Goal: Task Accomplishment & Management: Use online tool/utility

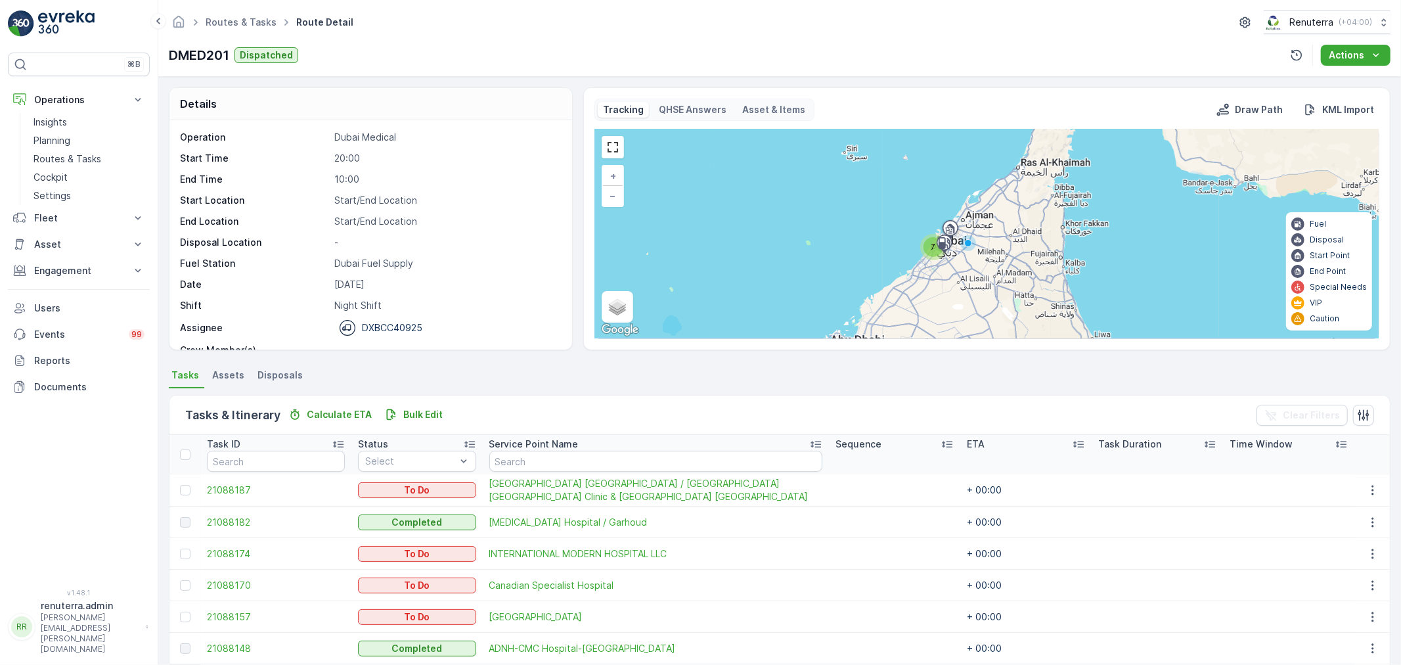
scroll to position [85, 0]
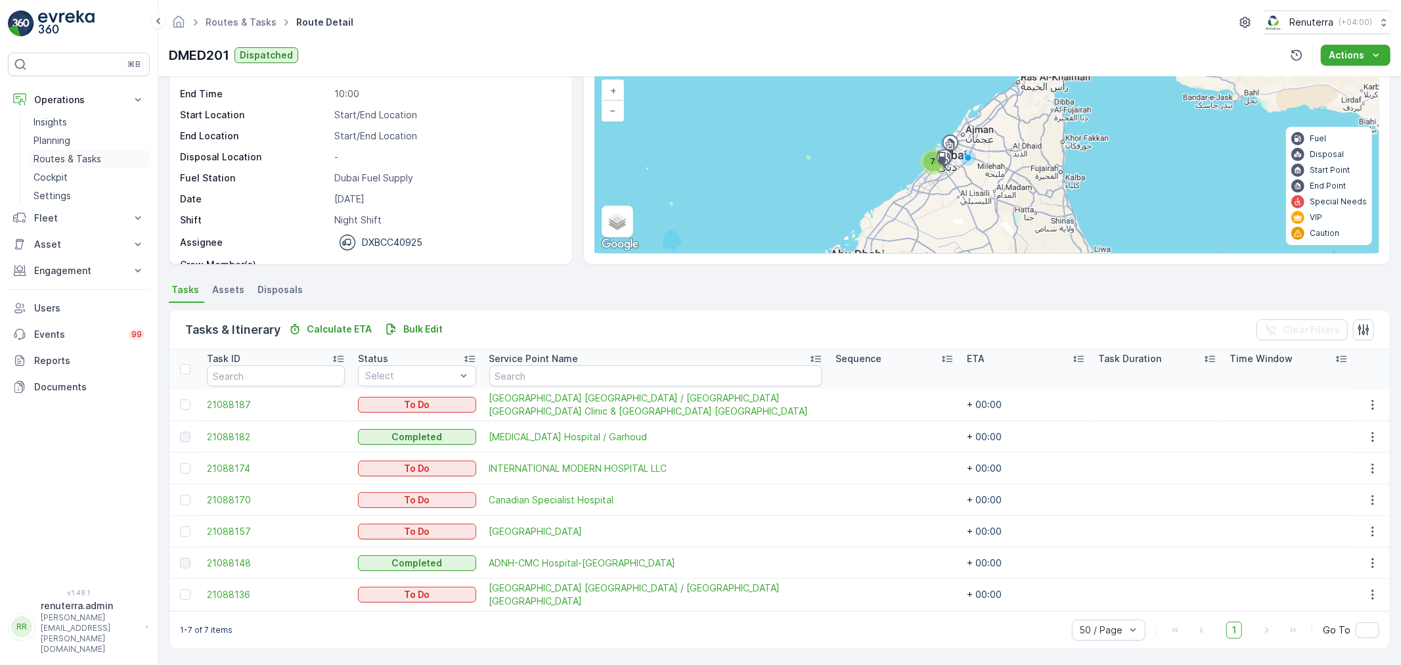
click at [60, 154] on p "Routes & Tasks" at bounding box center [67, 158] width 68 height 13
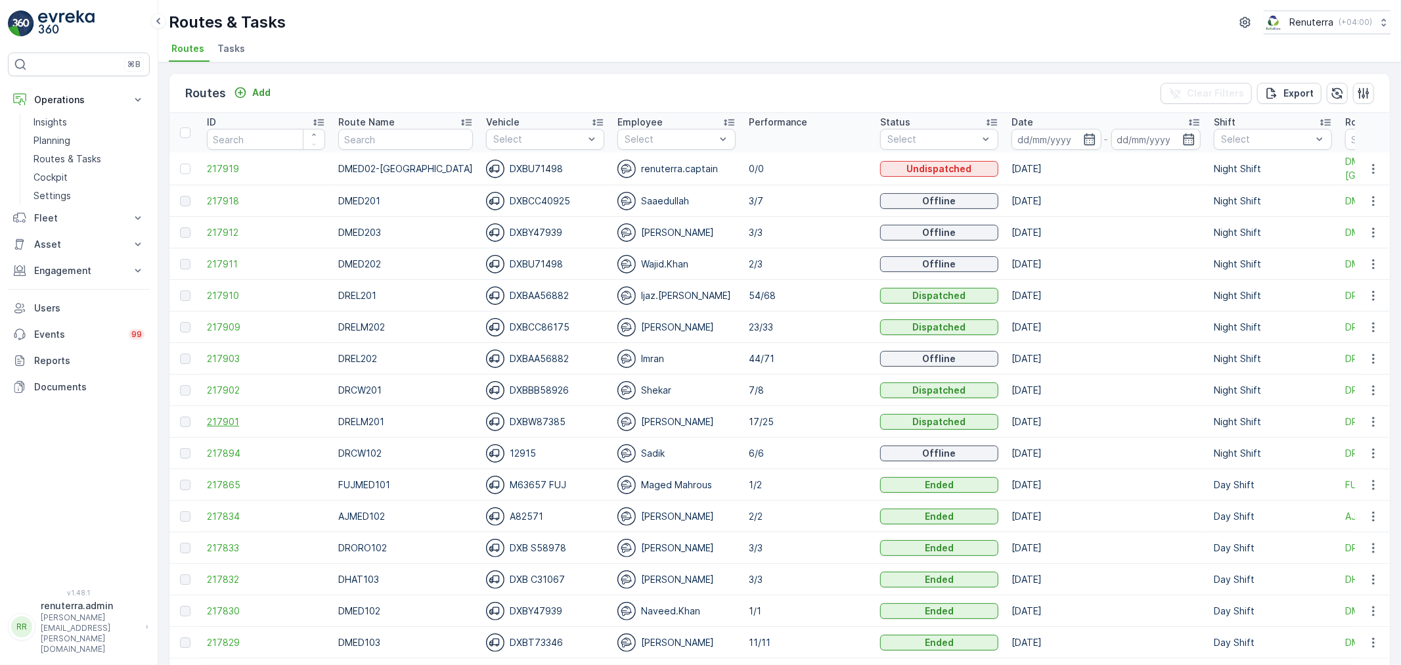
click at [227, 422] on span "217901" at bounding box center [266, 421] width 118 height 13
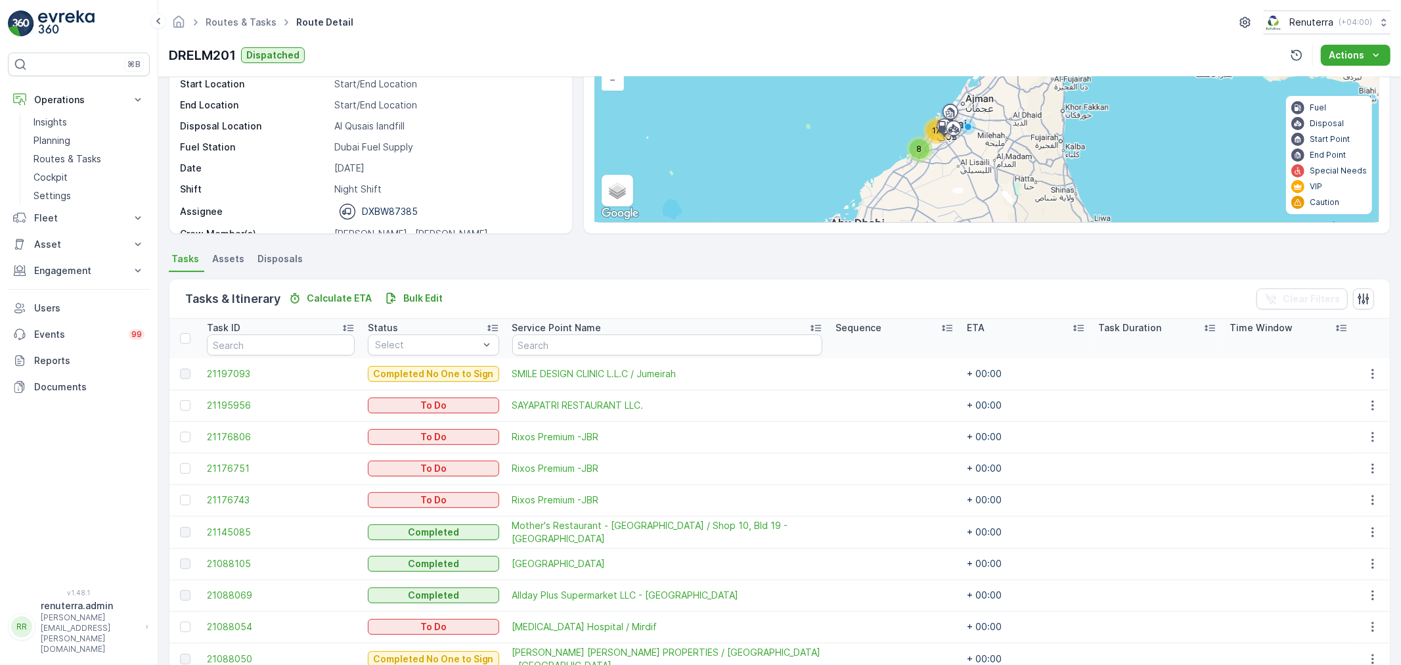
scroll to position [146, 0]
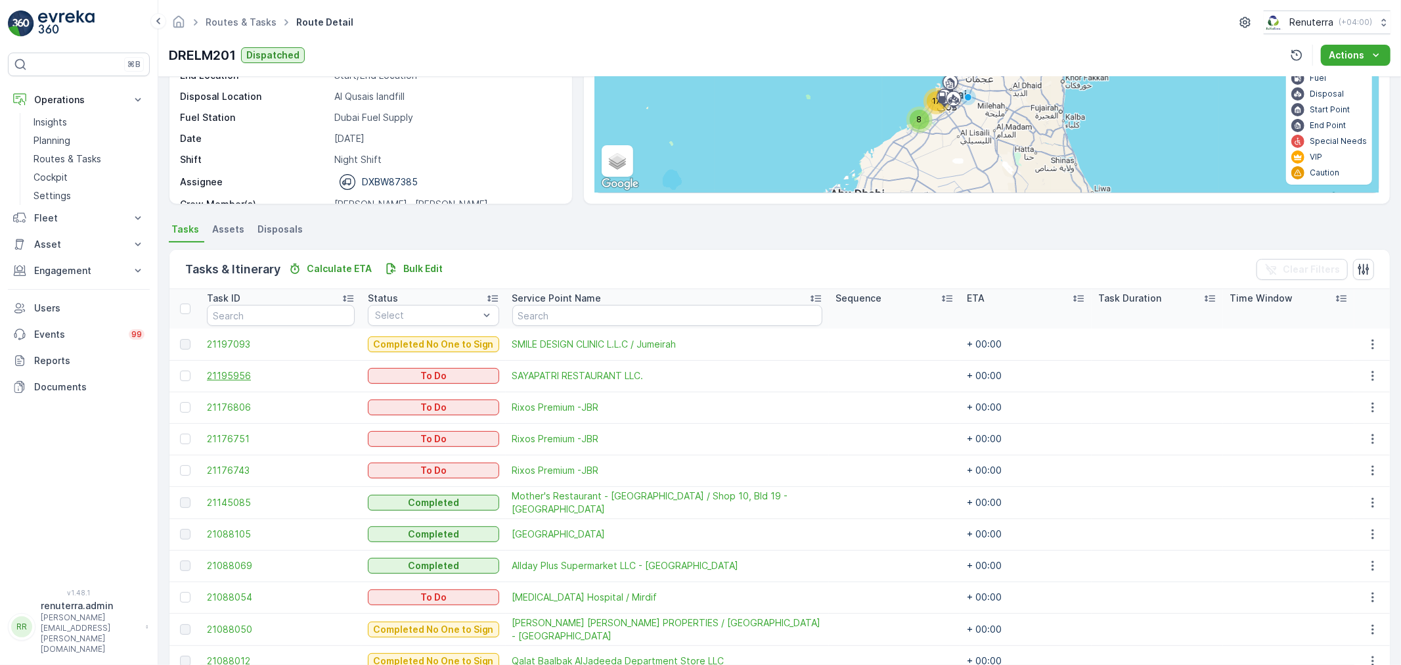
click at [248, 375] on span "21195956" at bounding box center [281, 375] width 148 height 13
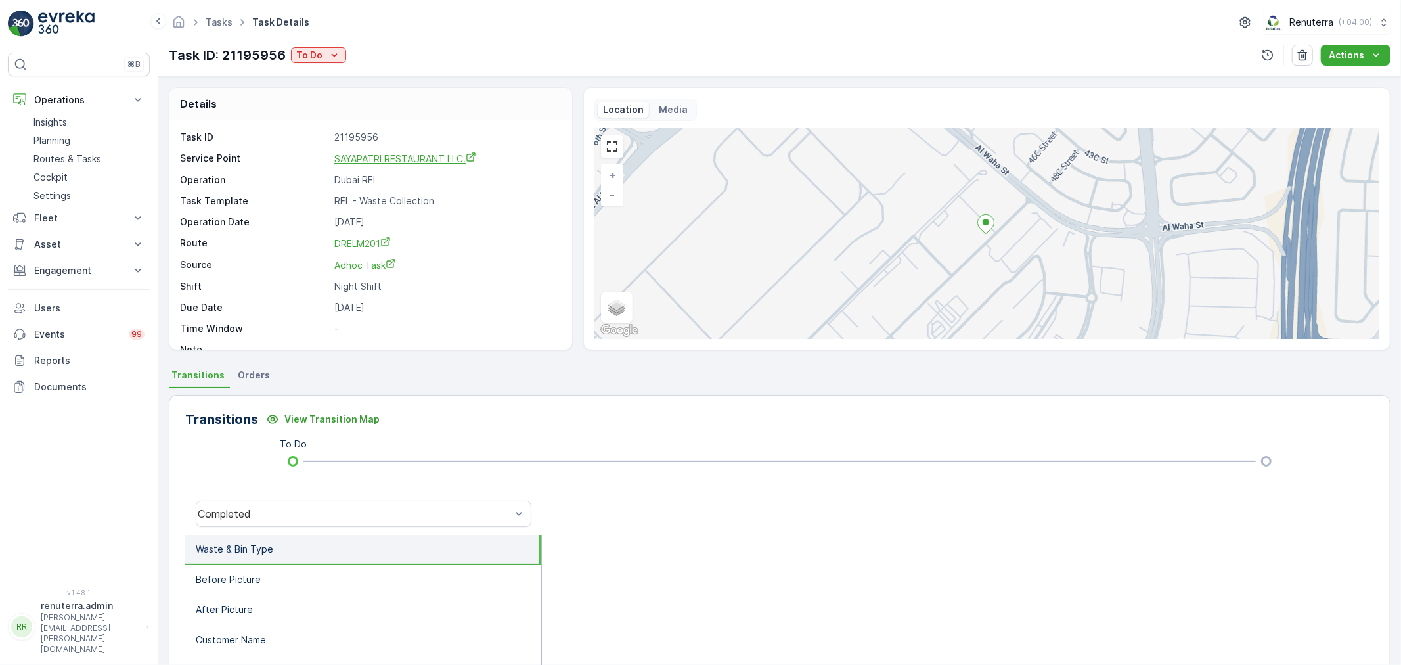
click at [412, 160] on span "SAYAPATRI RESTAURANT LLC." at bounding box center [405, 158] width 142 height 11
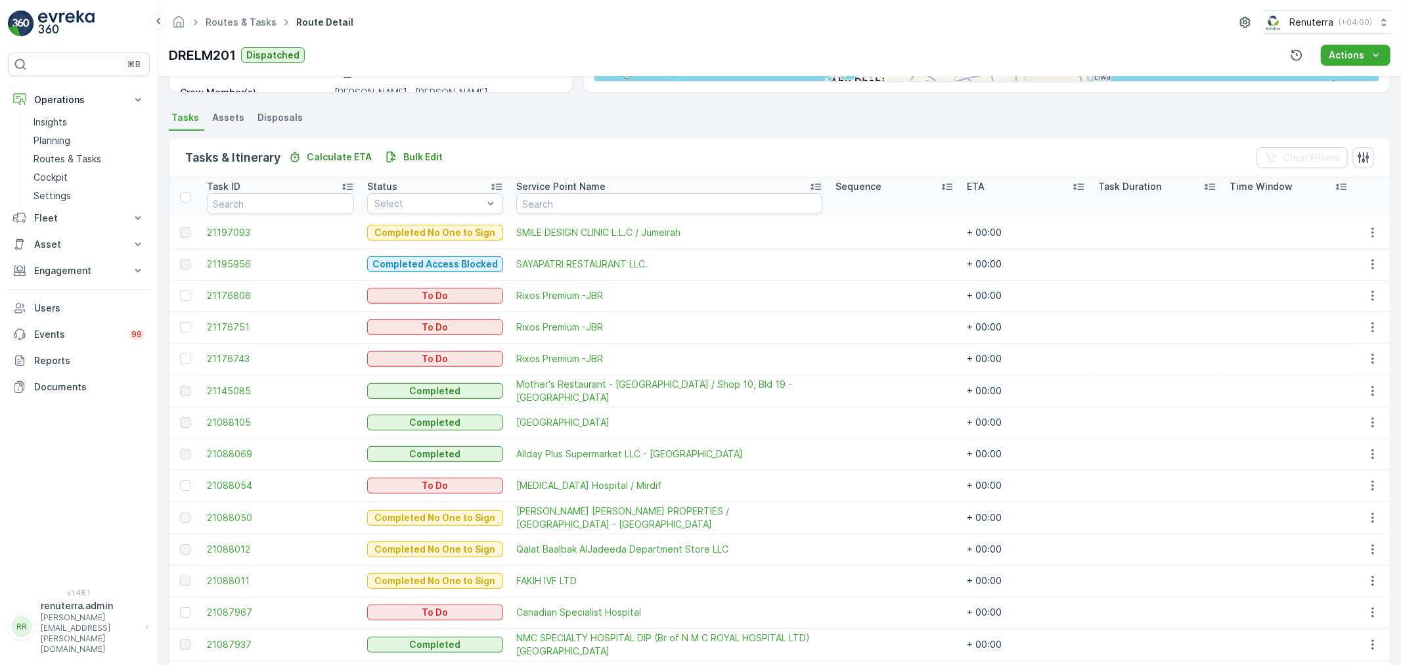
scroll to position [142, 0]
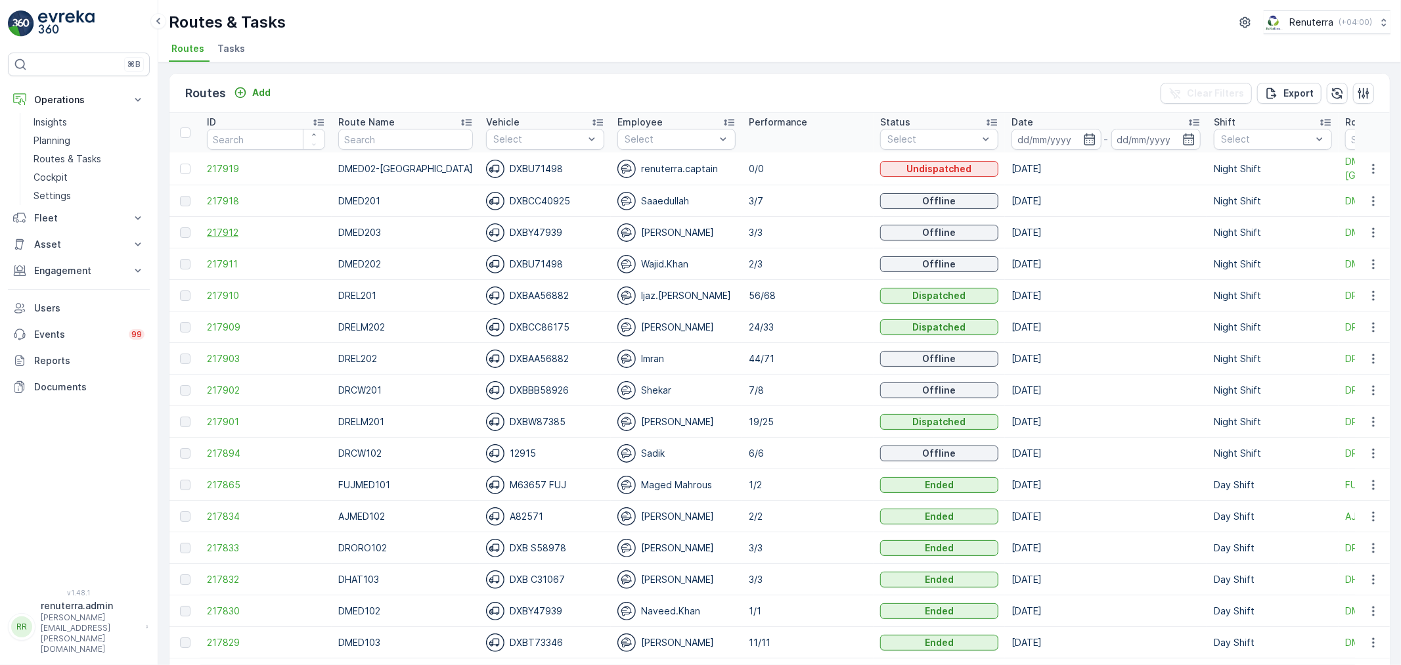
click at [223, 236] on span "217912" at bounding box center [266, 232] width 118 height 13
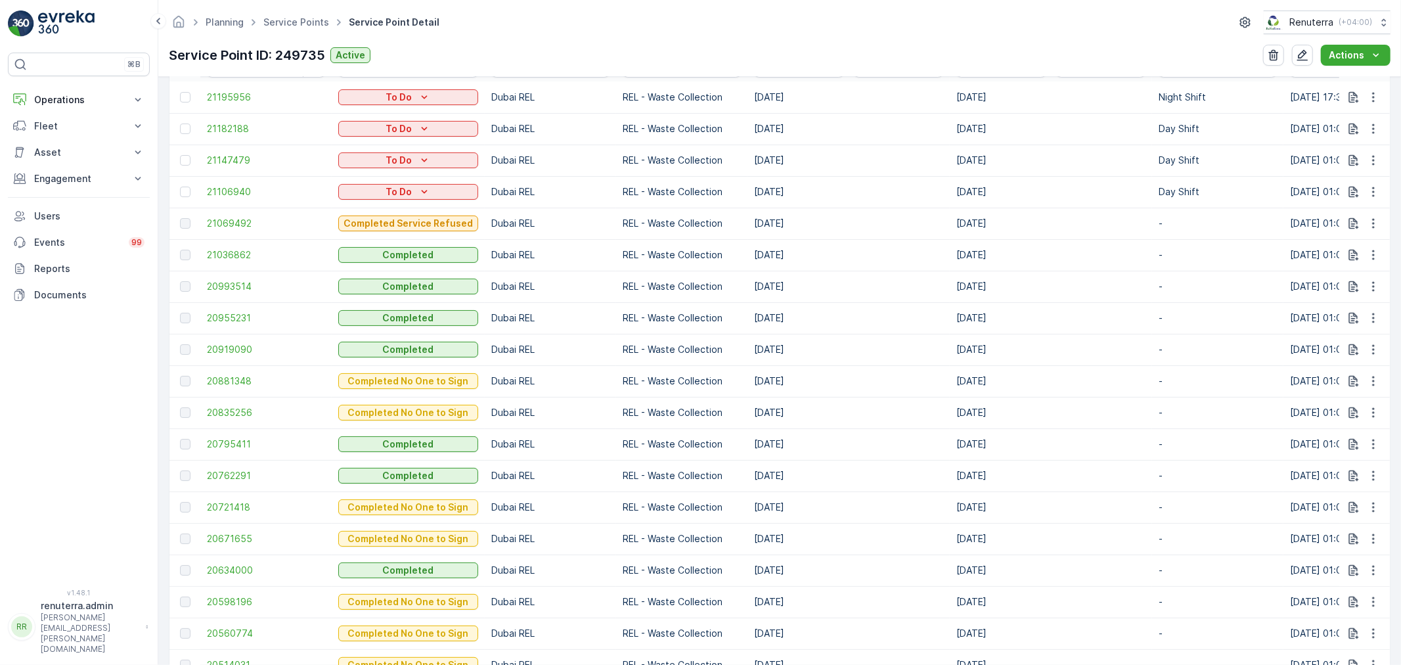
scroll to position [437, 0]
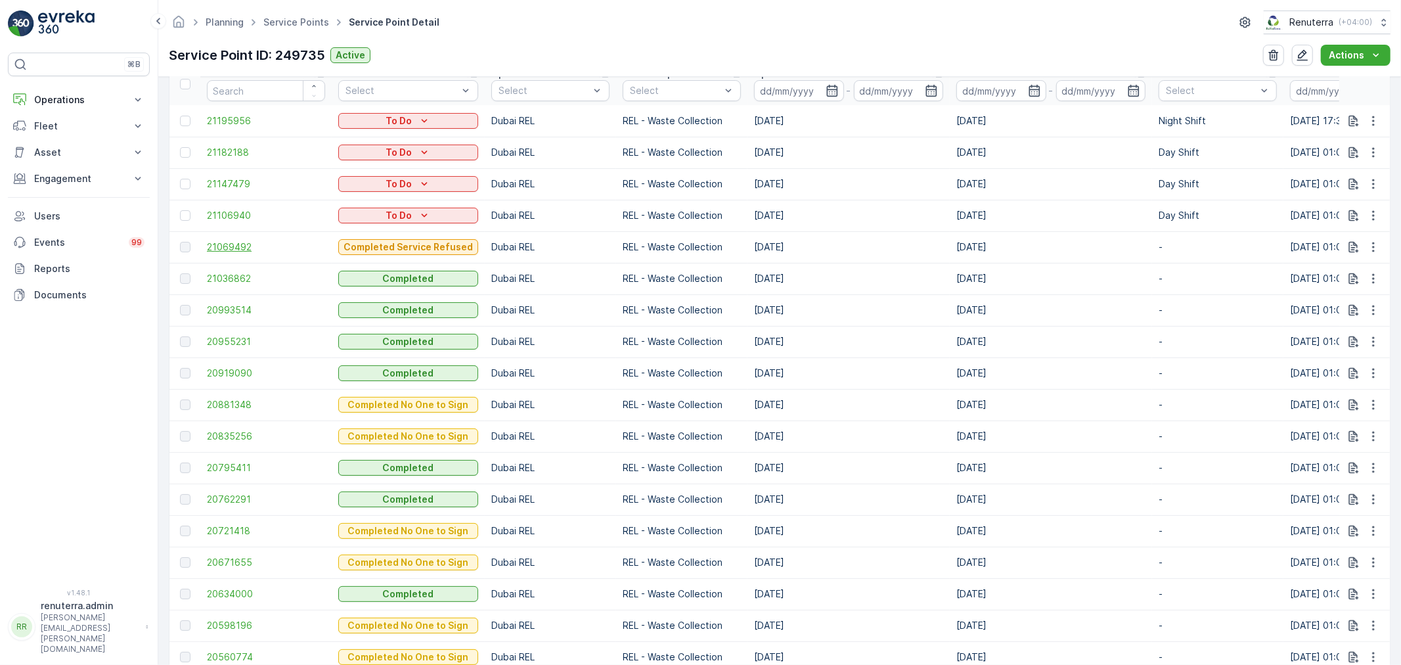
click at [238, 246] on span "21069492" at bounding box center [266, 246] width 118 height 13
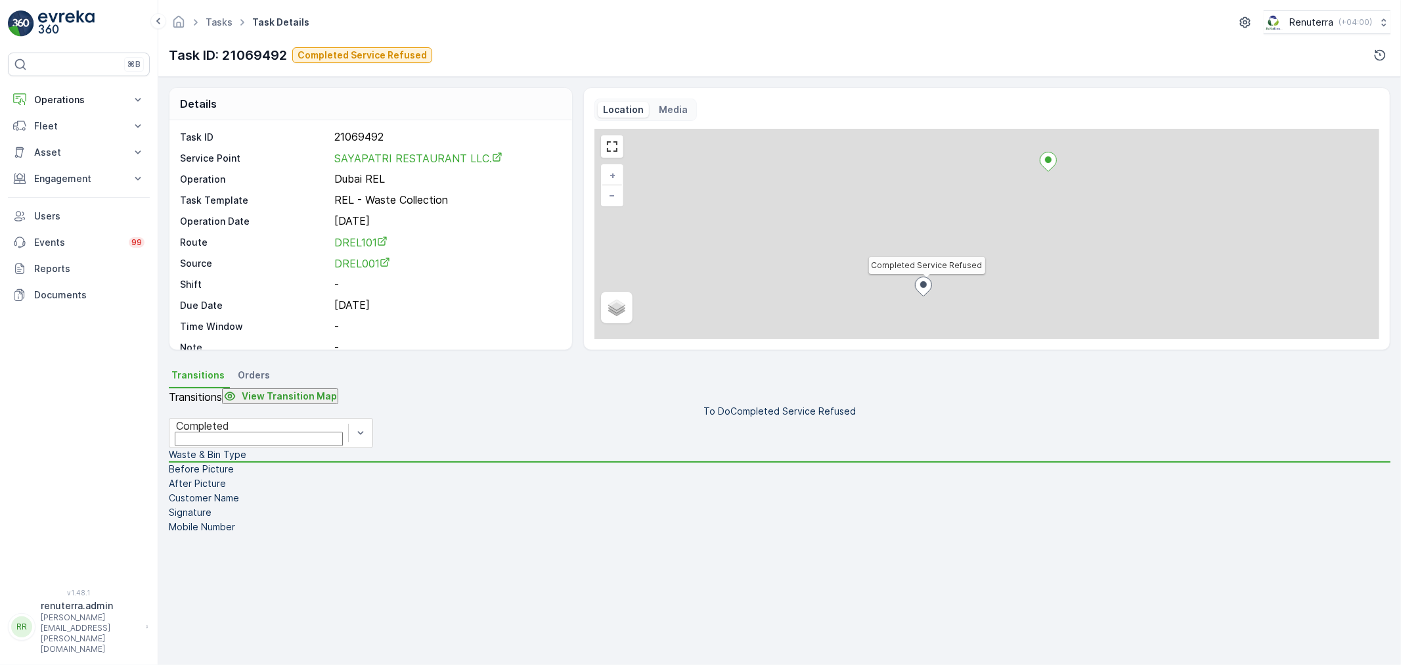
scroll to position [146, 0]
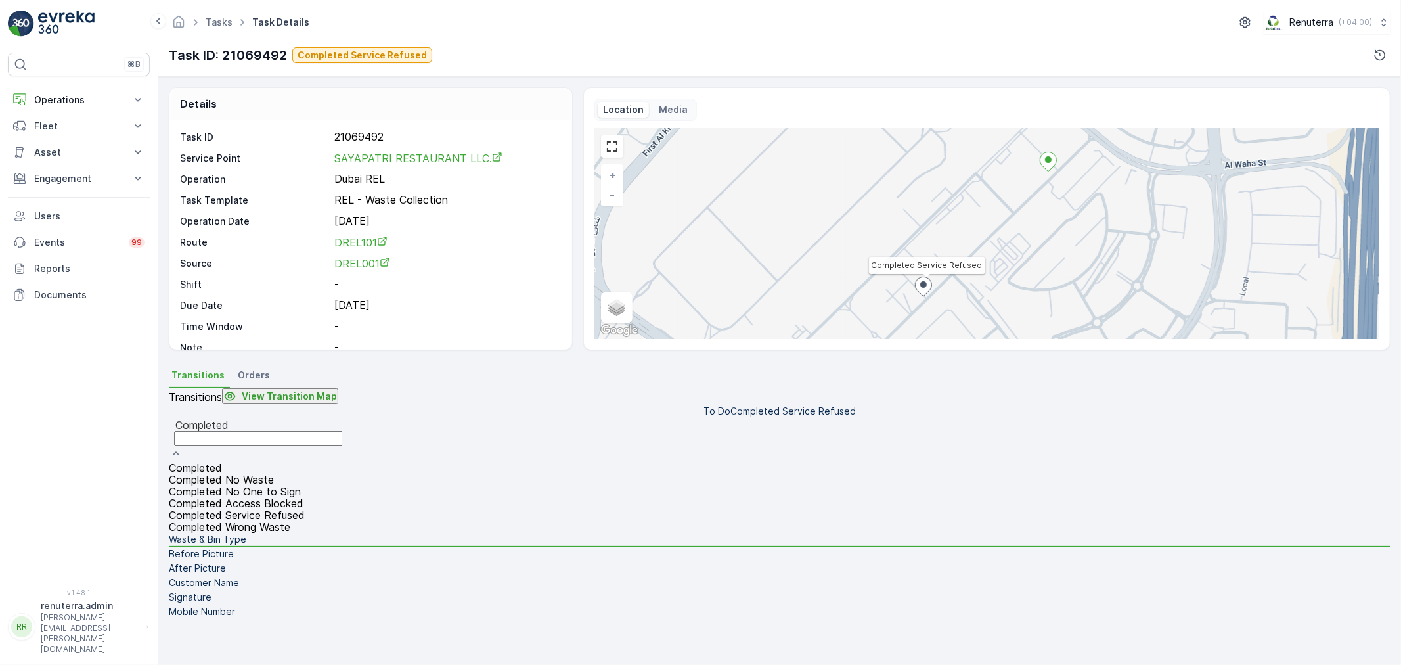
click at [341, 419] on div "Completed" at bounding box center [257, 425] width 165 height 12
click at [305, 509] on span "Completed Service Refused" at bounding box center [237, 515] width 136 height 12
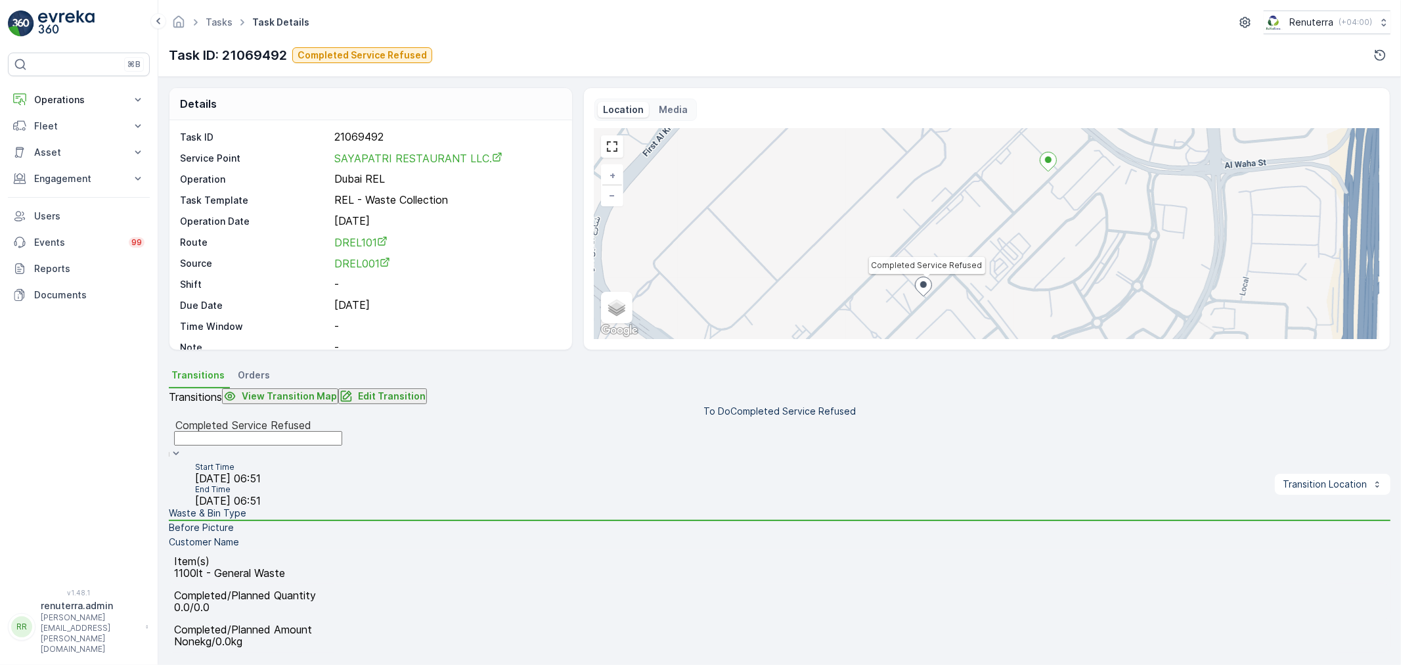
click at [319, 521] on li "Before Picture" at bounding box center [779, 528] width 1221 height 14
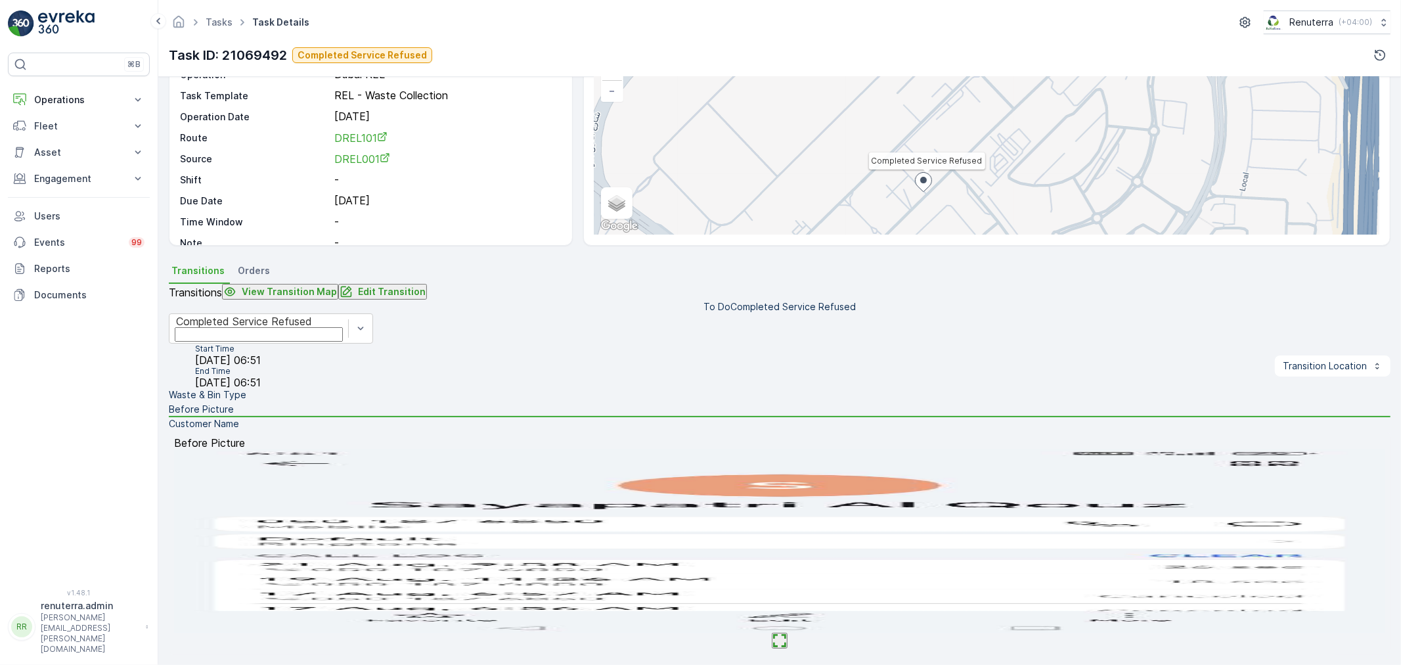
click at [320, 431] on li "Customer Name" at bounding box center [779, 424] width 1221 height 14
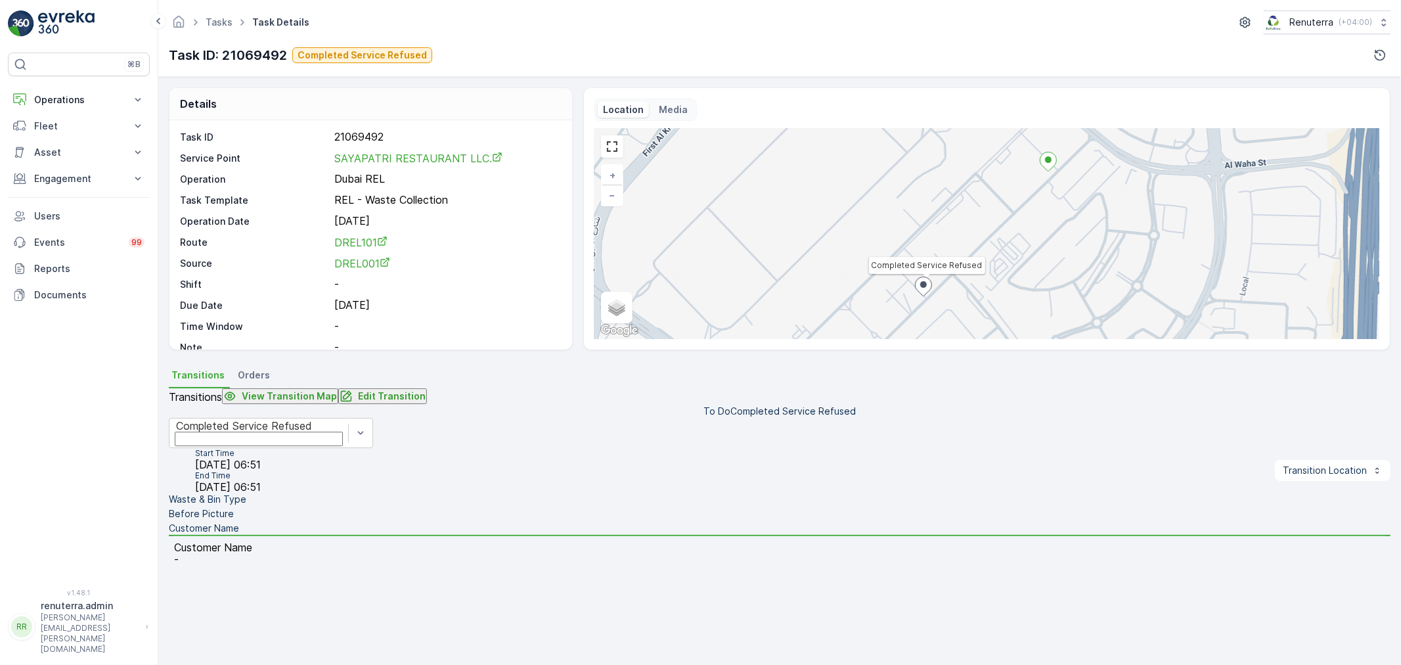
drag, startPoint x: 346, startPoint y: 435, endPoint x: 349, endPoint y: 445, distance: 11.0
click at [346, 507] on li "Before Picture" at bounding box center [779, 514] width 1221 height 14
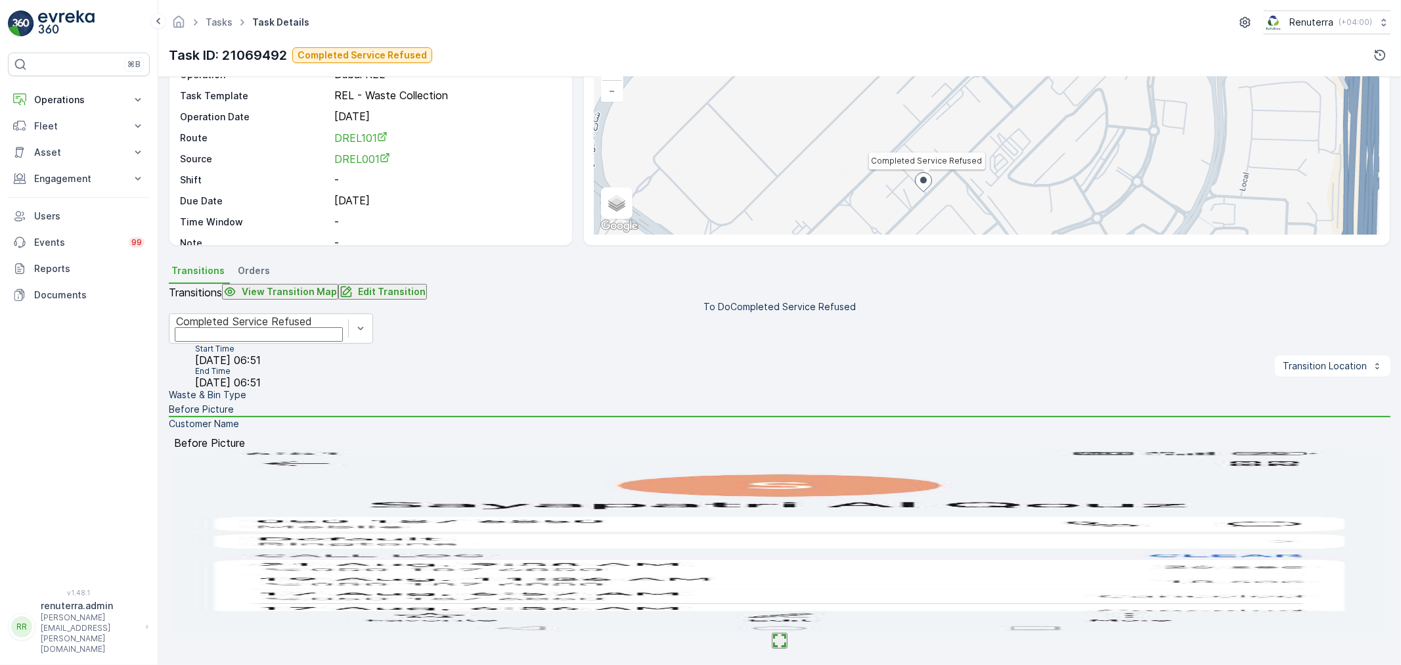
click at [782, 519] on img at bounding box center [779, 541] width 1211 height 184
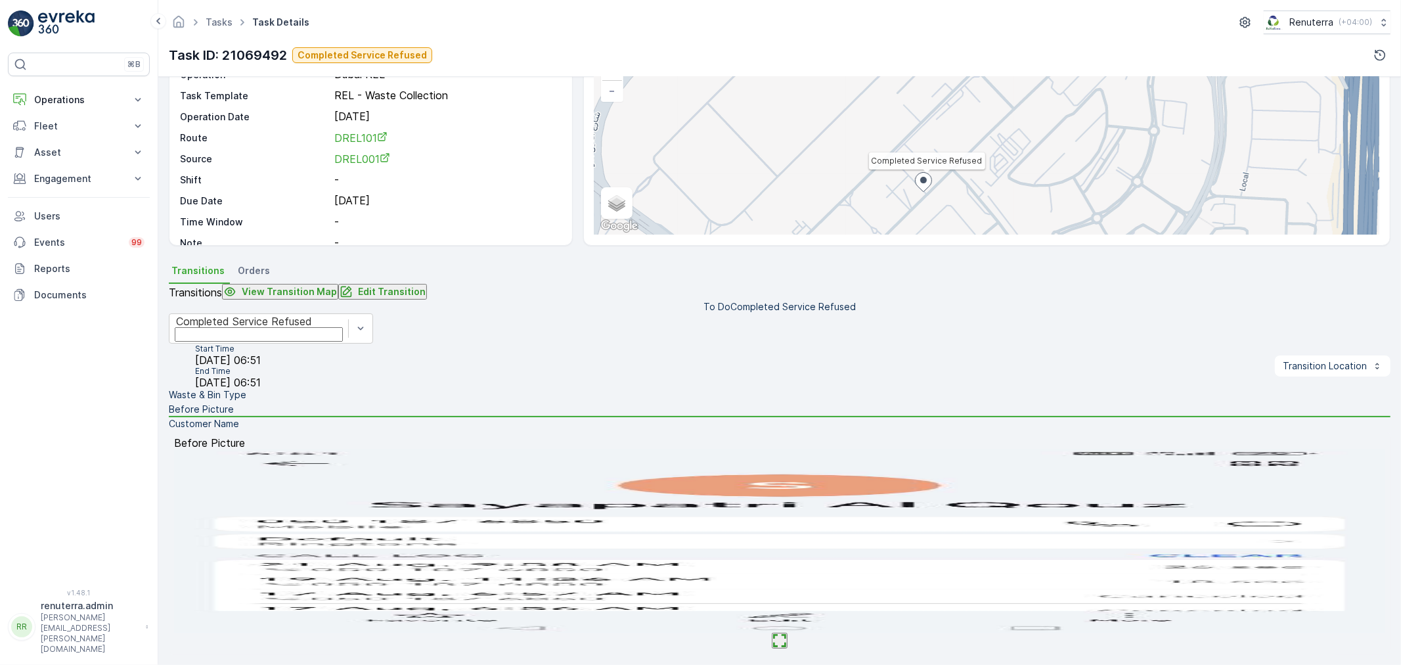
click at [756, 520] on img at bounding box center [779, 541] width 1211 height 184
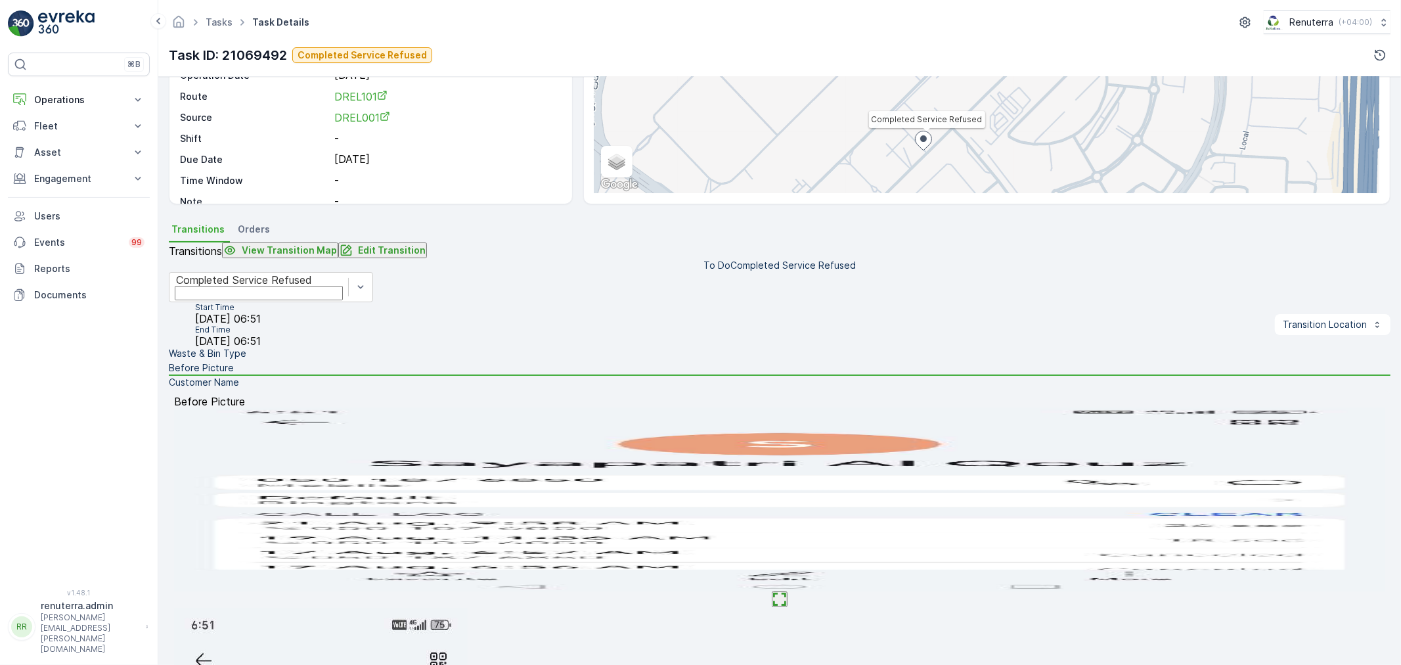
drag, startPoint x: 1035, startPoint y: 448, endPoint x: 982, endPoint y: 460, distance: 54.0
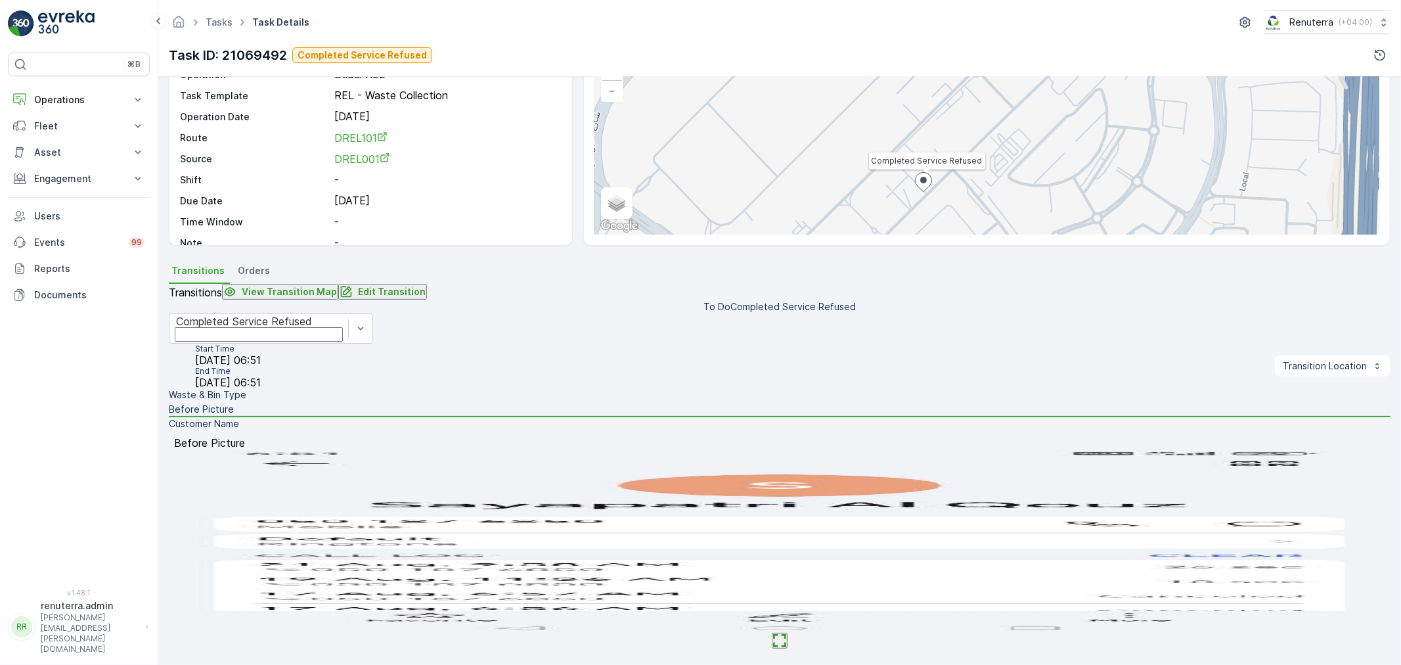
scroll to position [184, 0]
click at [762, 496] on img at bounding box center [779, 541] width 1211 height 184
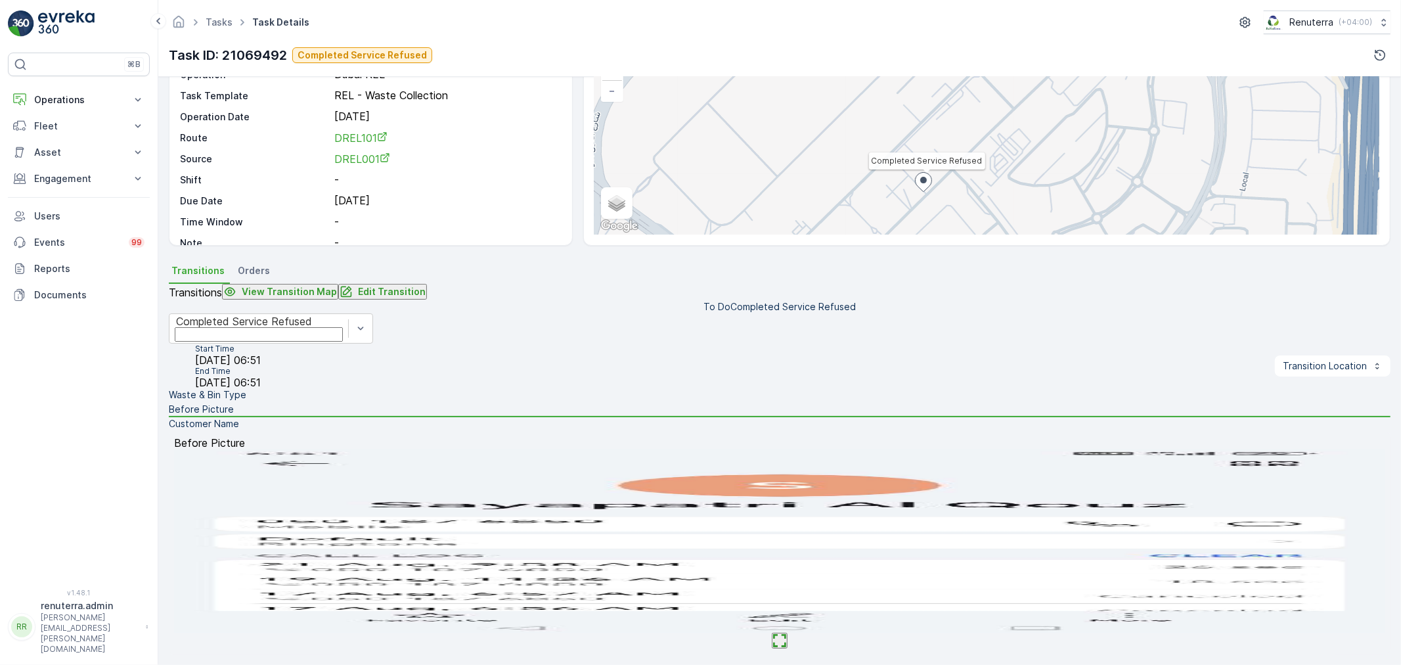
click at [303, 417] on li "Customer Name" at bounding box center [779, 424] width 1221 height 14
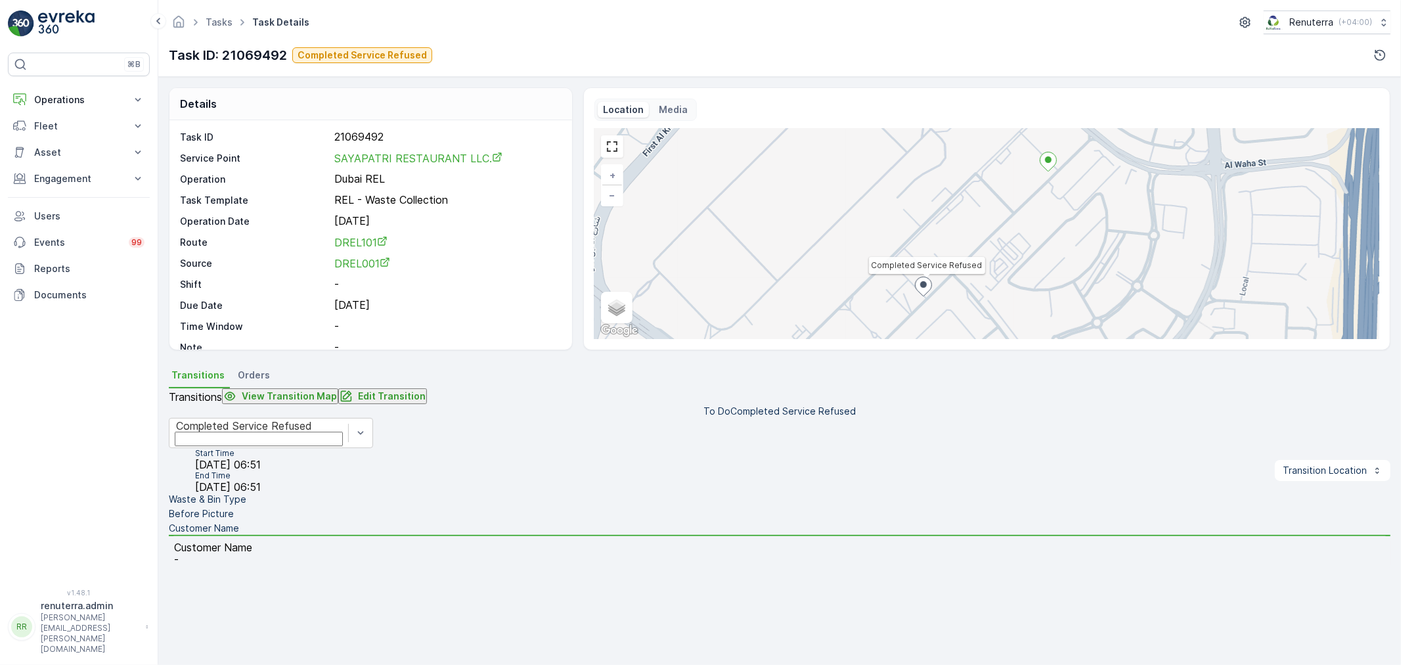
click at [343, 507] on li "Before Picture" at bounding box center [779, 514] width 1221 height 14
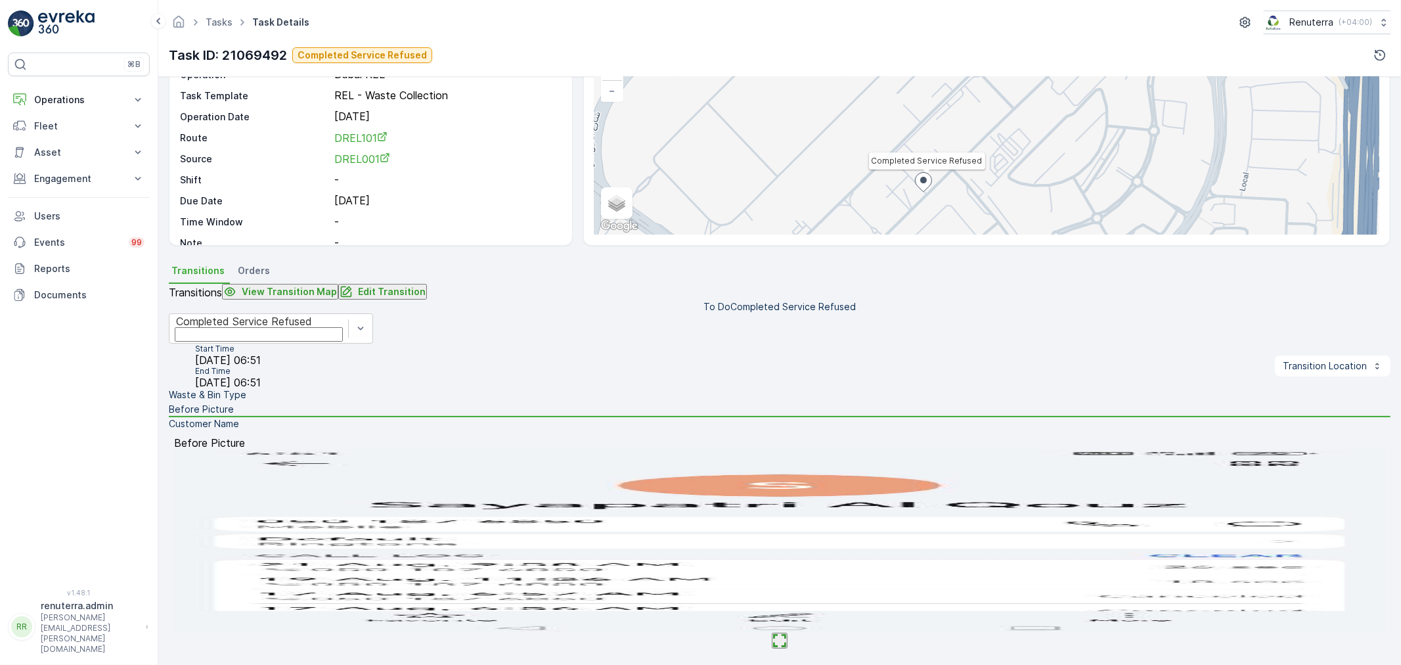
click at [797, 502] on img at bounding box center [779, 541] width 1211 height 184
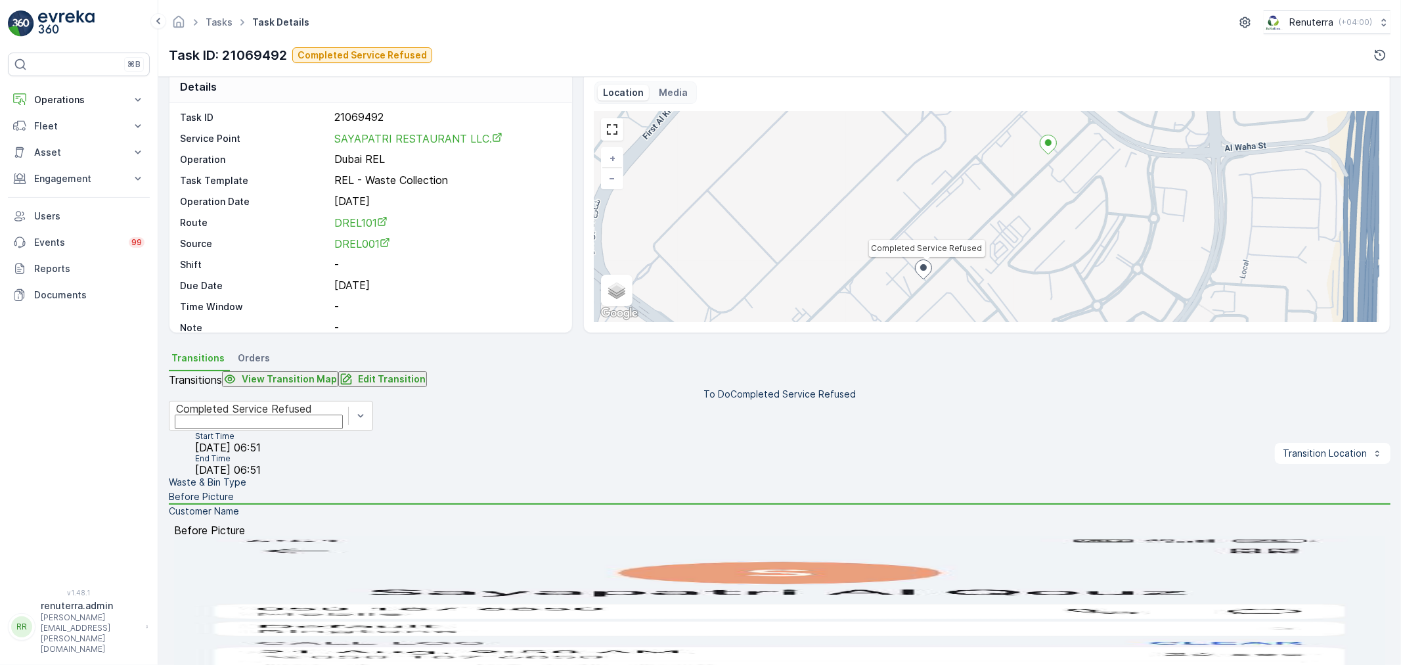
scroll to position [0, 0]
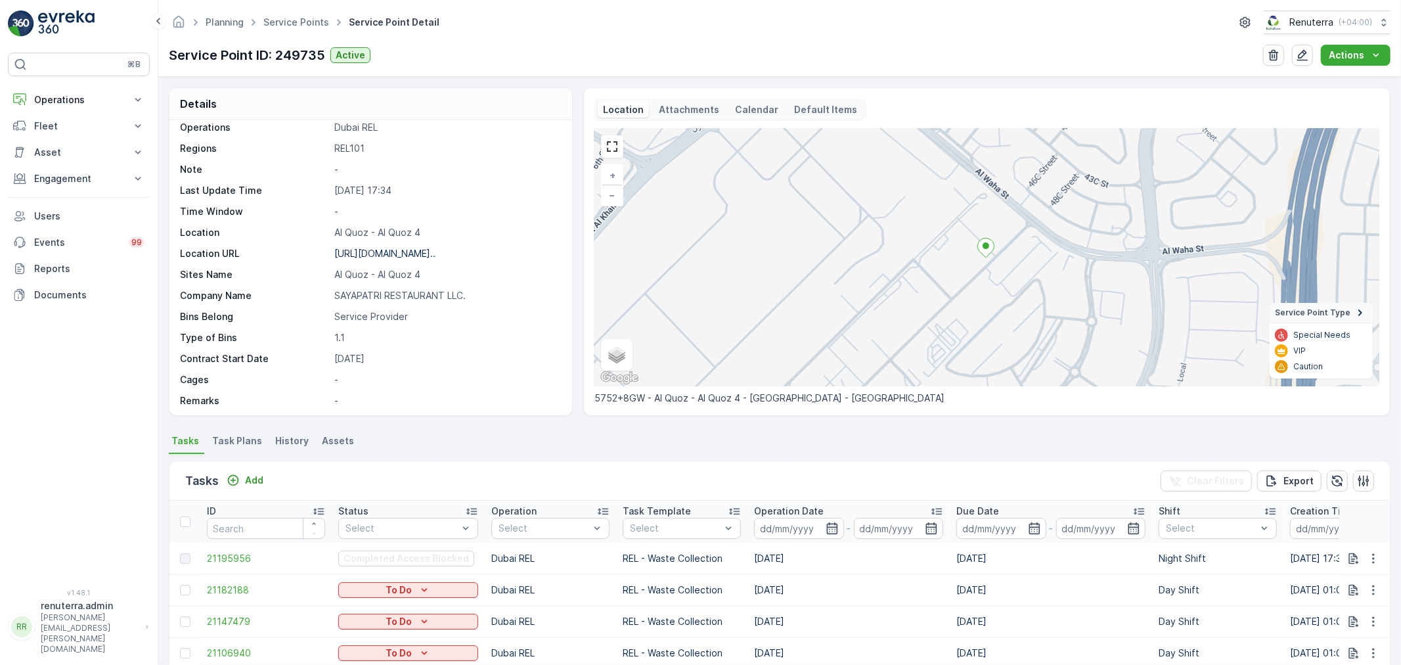
scroll to position [219, 0]
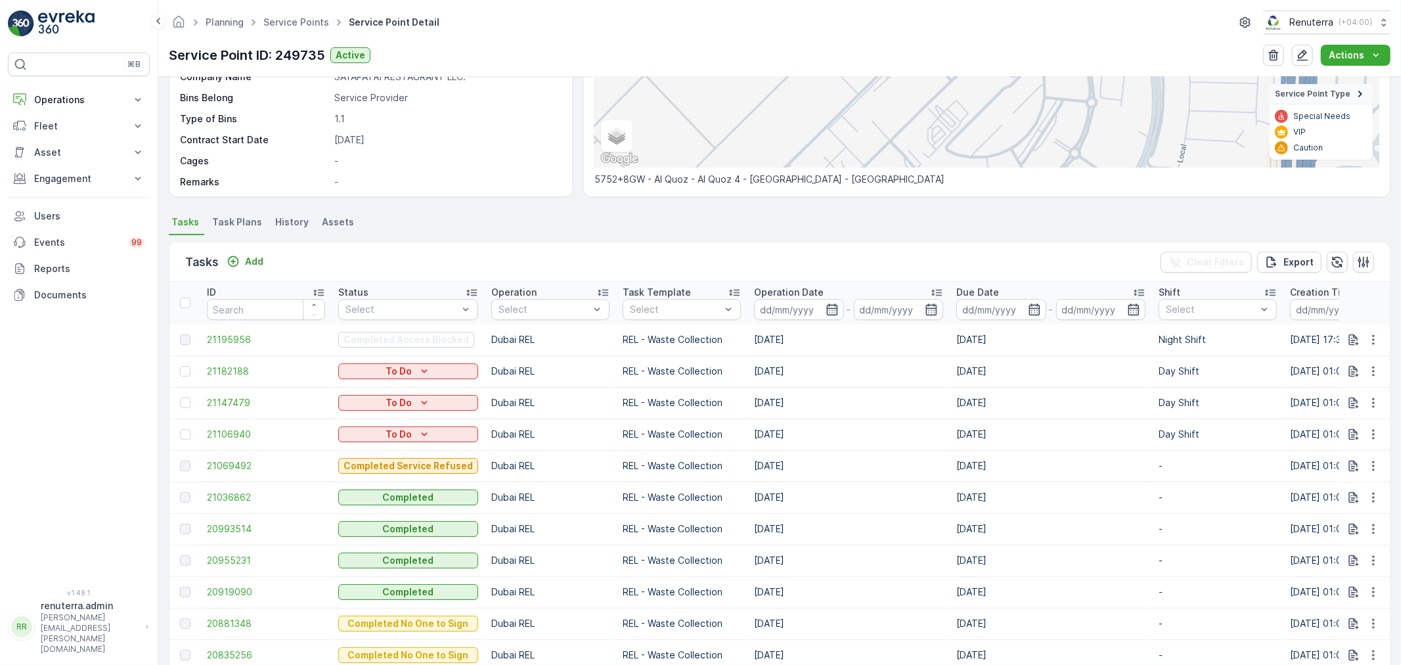
click at [237, 334] on td "21195956" at bounding box center [265, 340] width 131 height 32
click at [248, 319] on th "ID" at bounding box center [265, 303] width 131 height 42
click at [226, 336] on span "21195956" at bounding box center [266, 339] width 118 height 13
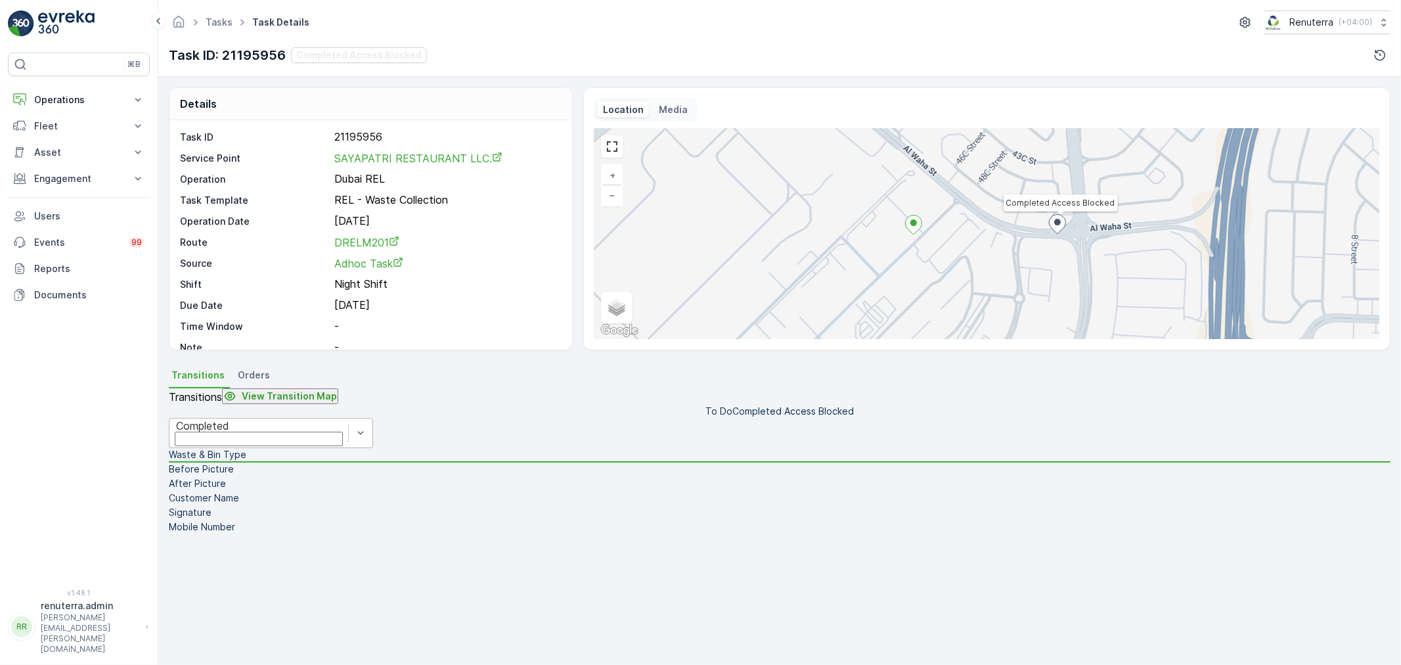
click at [336, 431] on div "Completed" at bounding box center [258, 426] width 165 height 12
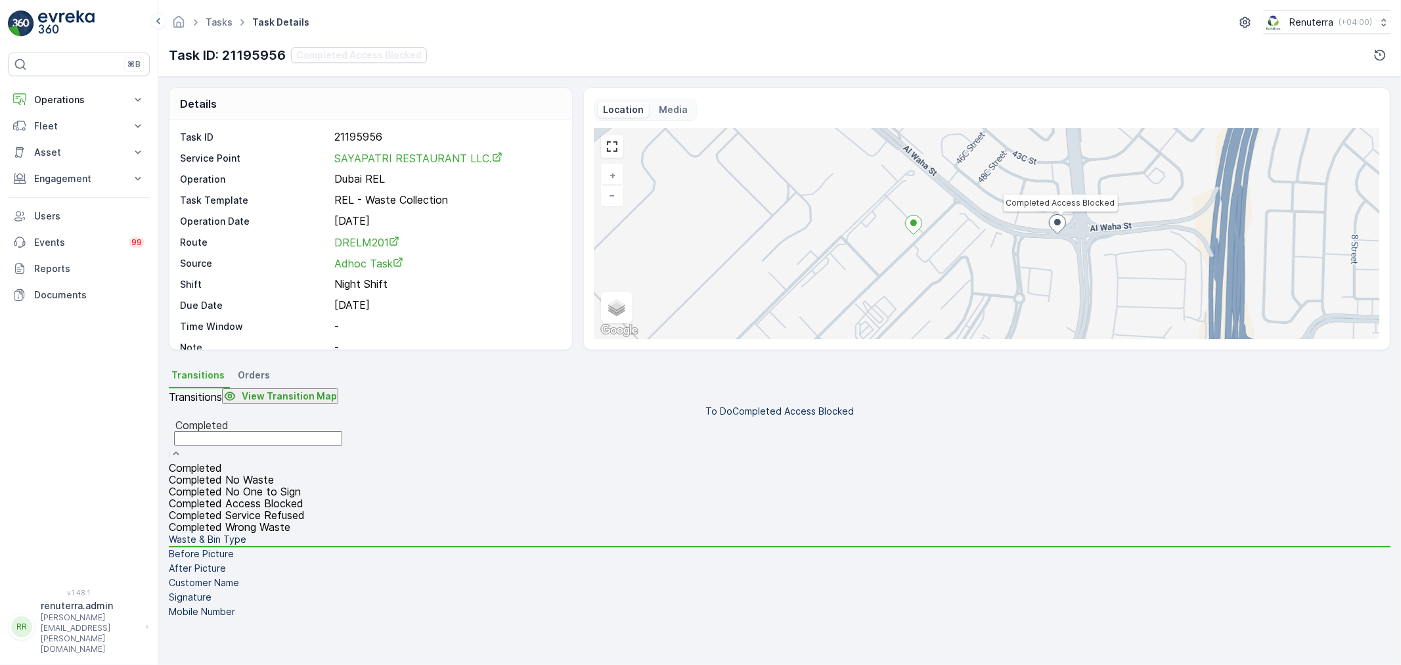
click at [303, 497] on span "Completed Access Blocked" at bounding box center [236, 503] width 135 height 12
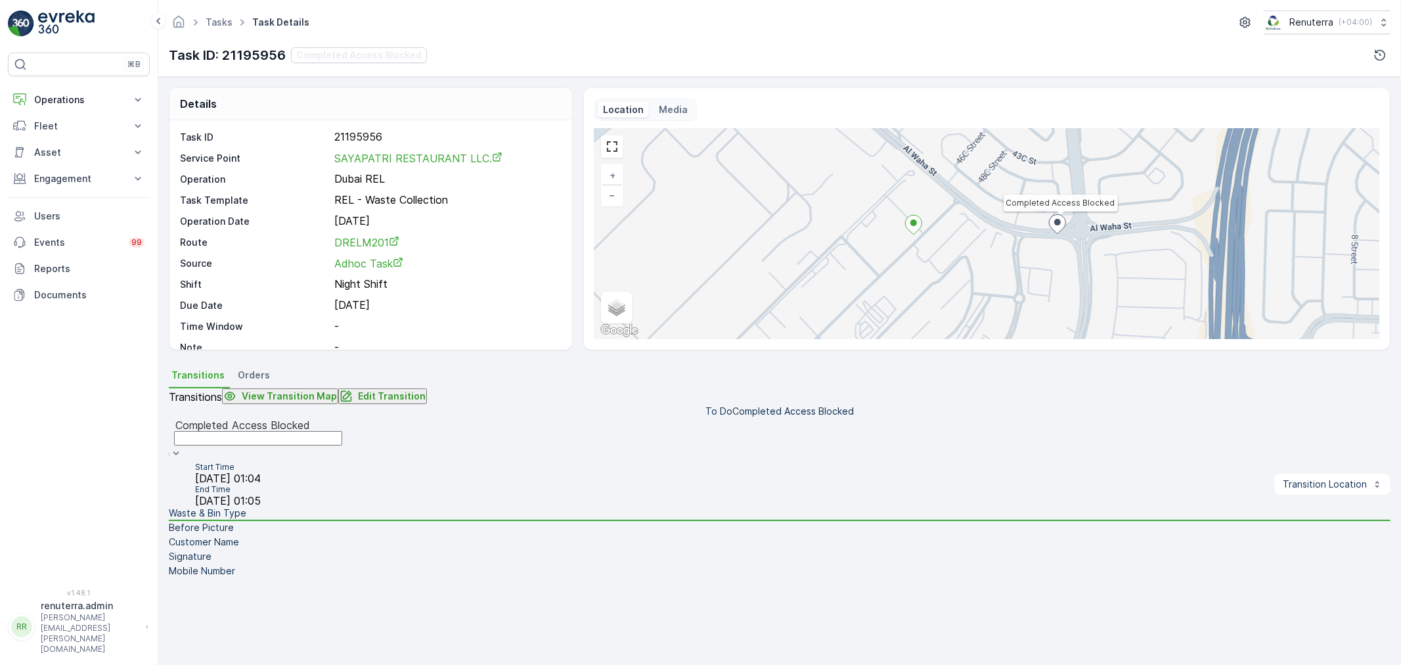
scroll to position [162, 0]
click at [271, 521] on li "Before Picture" at bounding box center [779, 528] width 1221 height 14
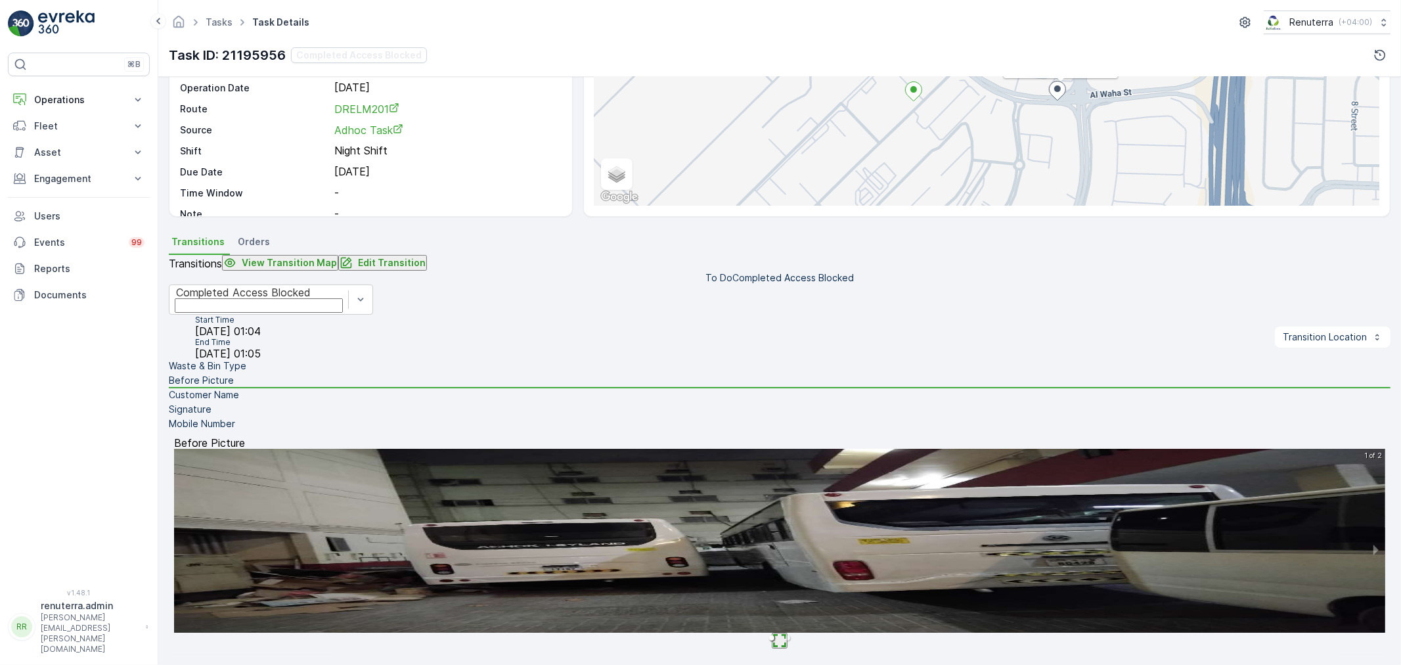
click at [758, 531] on img at bounding box center [779, 541] width 1211 height 184
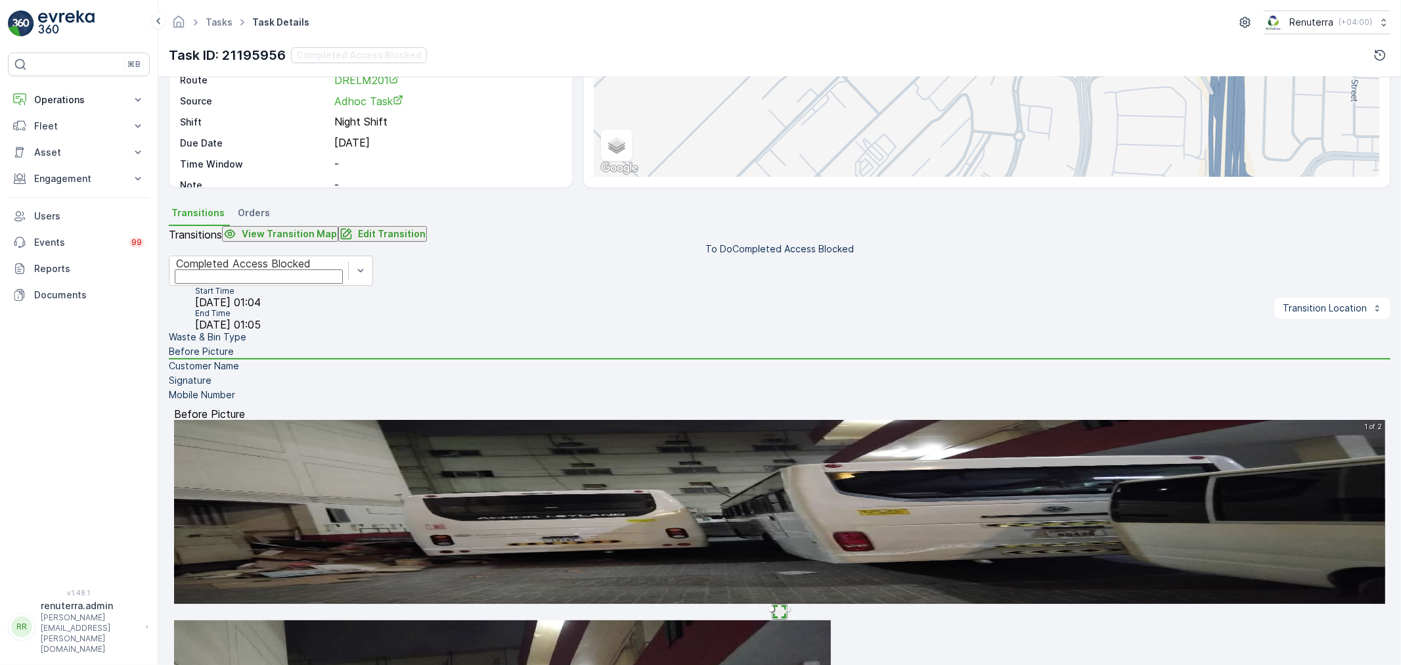
drag, startPoint x: 1051, startPoint y: 390, endPoint x: 1061, endPoint y: 386, distance: 10.6
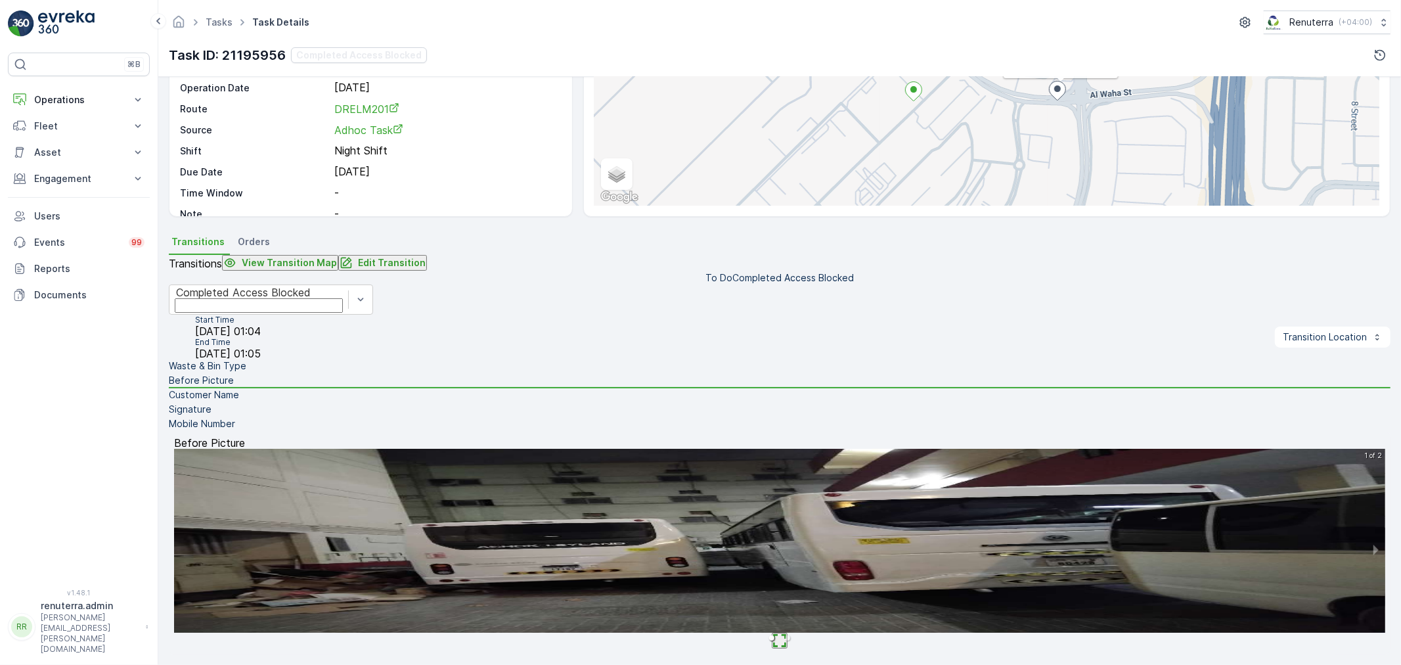
click at [239, 401] on p "Customer Name" at bounding box center [204, 394] width 70 height 13
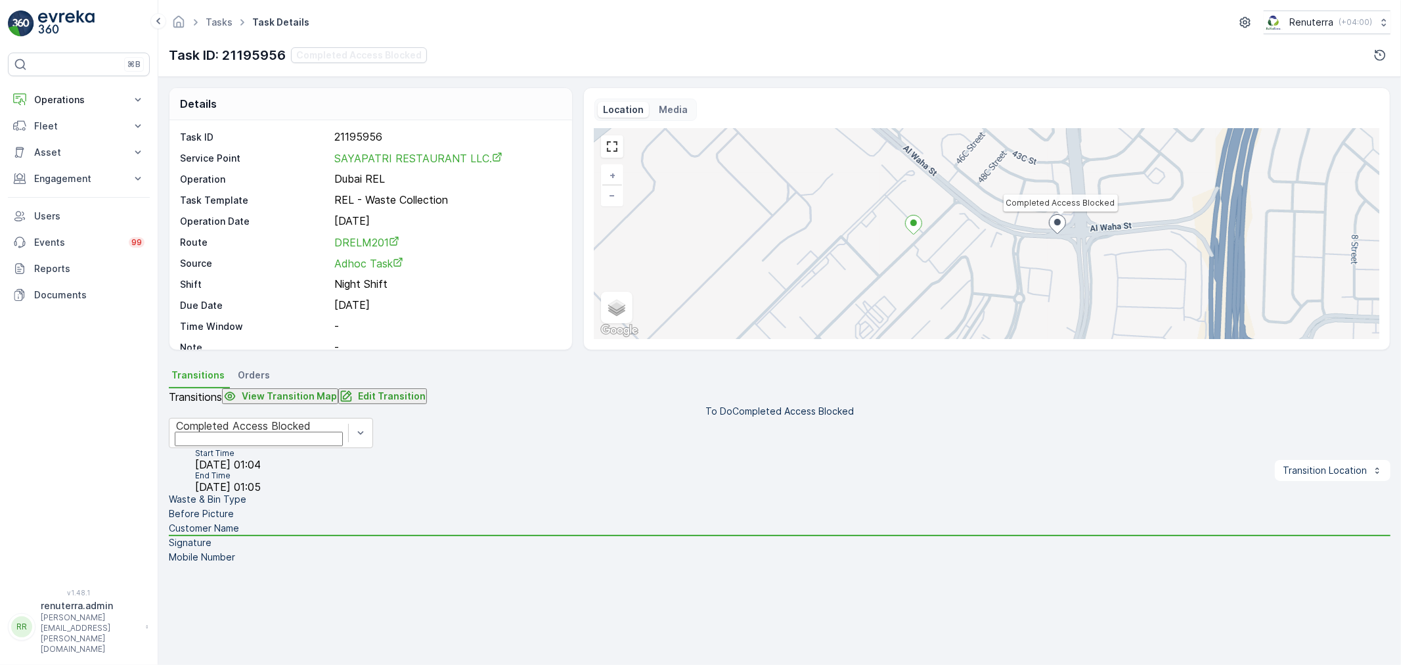
drag, startPoint x: 246, startPoint y: 481, endPoint x: 244, endPoint y: 506, distance: 25.7
click at [246, 536] on li "Signature" at bounding box center [779, 543] width 1221 height 14
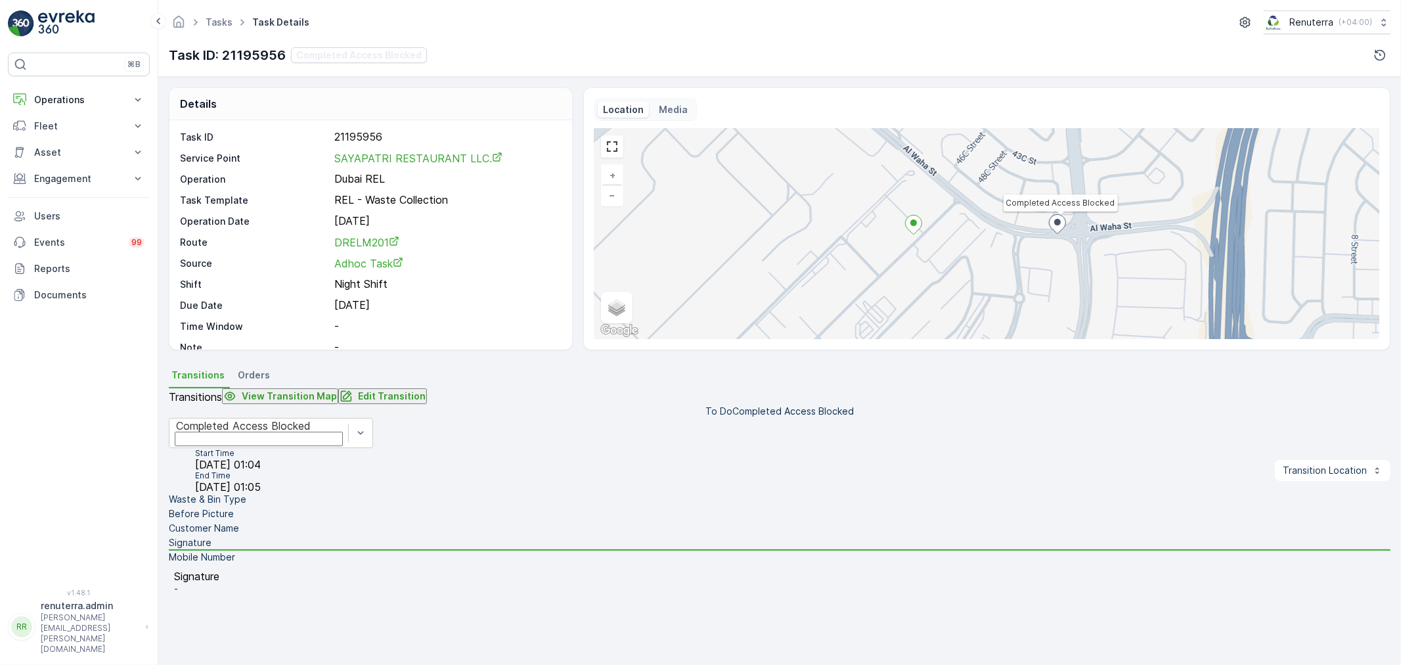
click at [235, 550] on p "Mobile Number" at bounding box center [202, 556] width 66 height 13
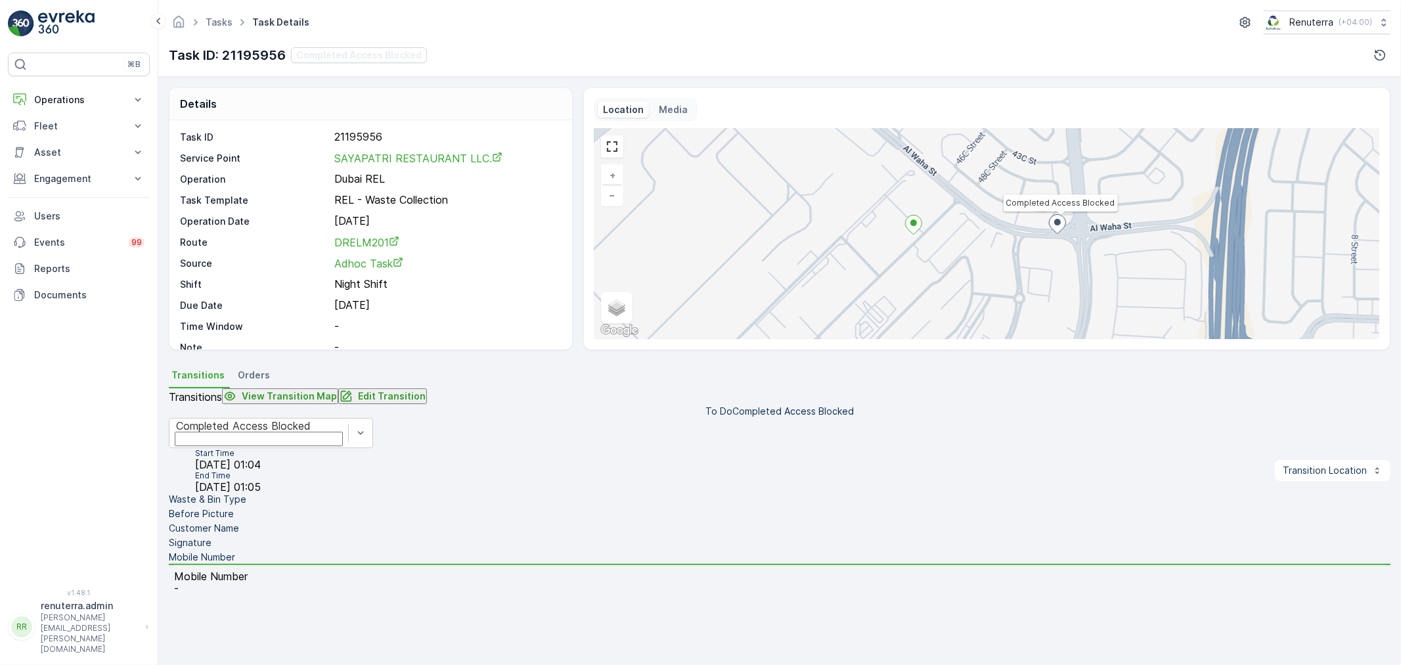
scroll to position [89, 0]
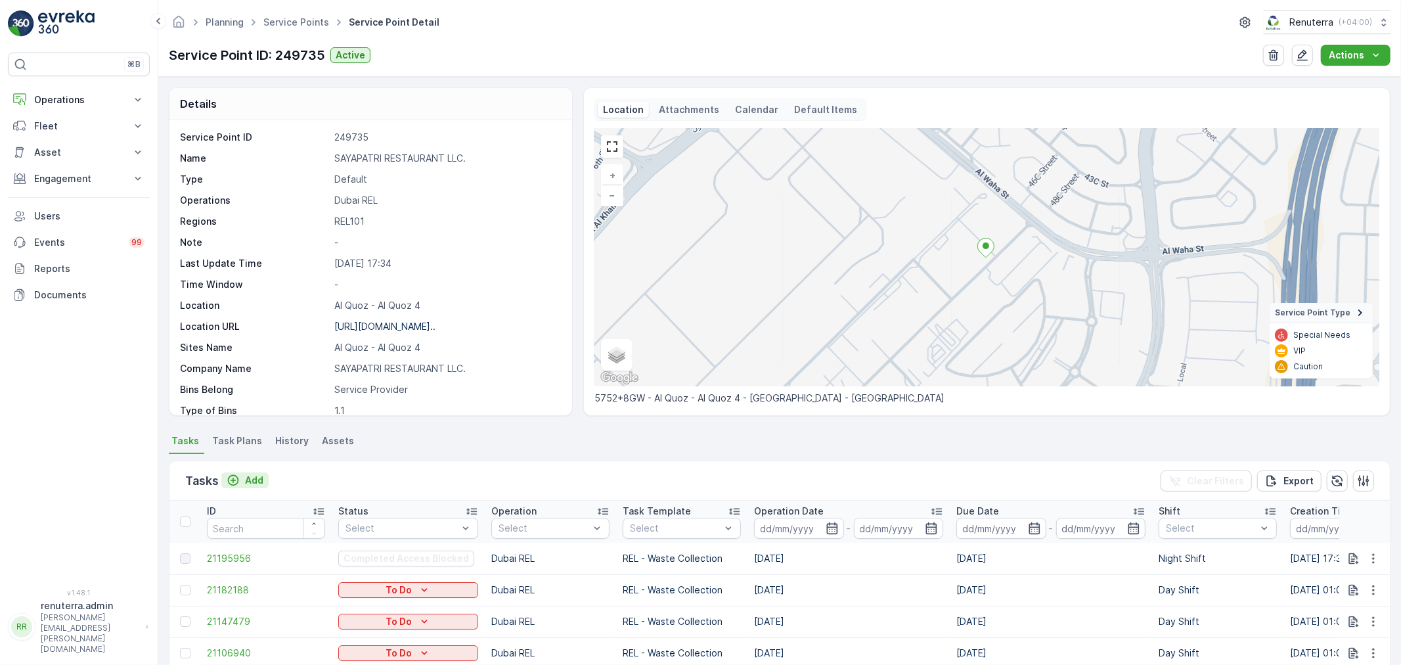
click at [260, 479] on p "Add" at bounding box center [254, 479] width 18 height 13
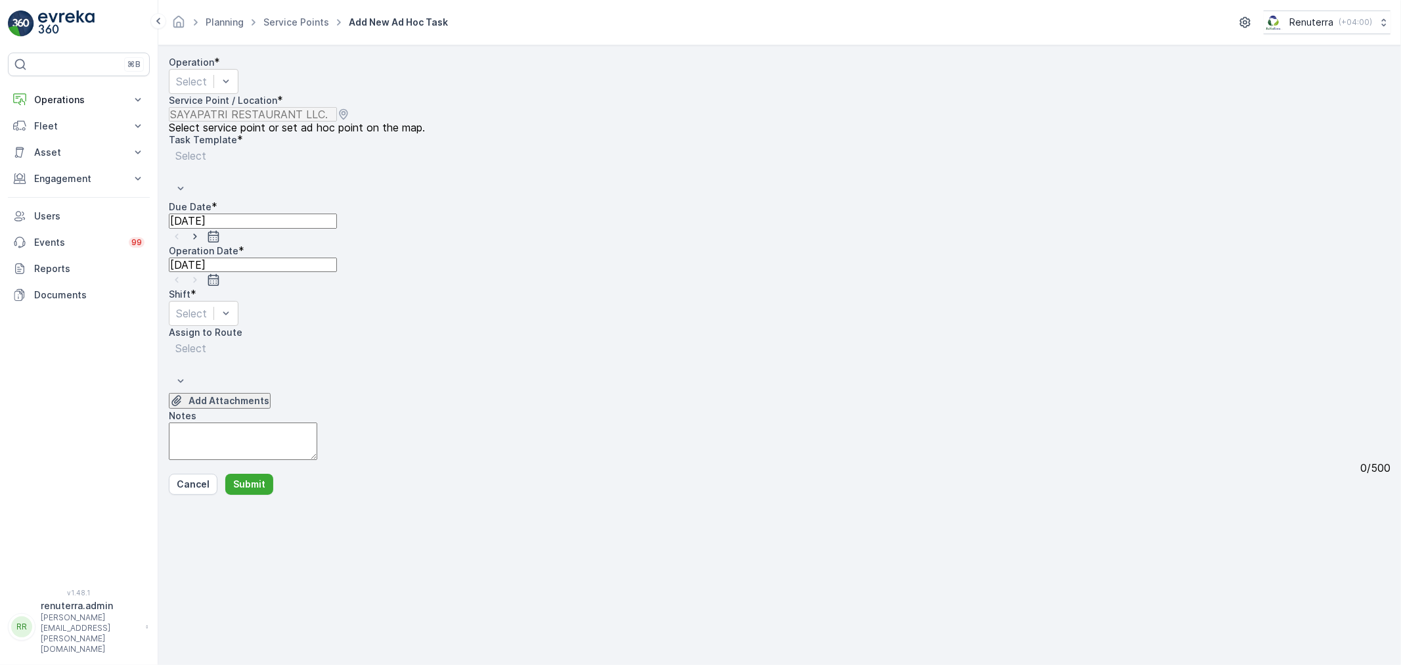
drag, startPoint x: 320, startPoint y: 96, endPoint x: 319, endPoint y: 113, distance: 17.2
click at [238, 94] on div "Select" at bounding box center [204, 81] width 70 height 25
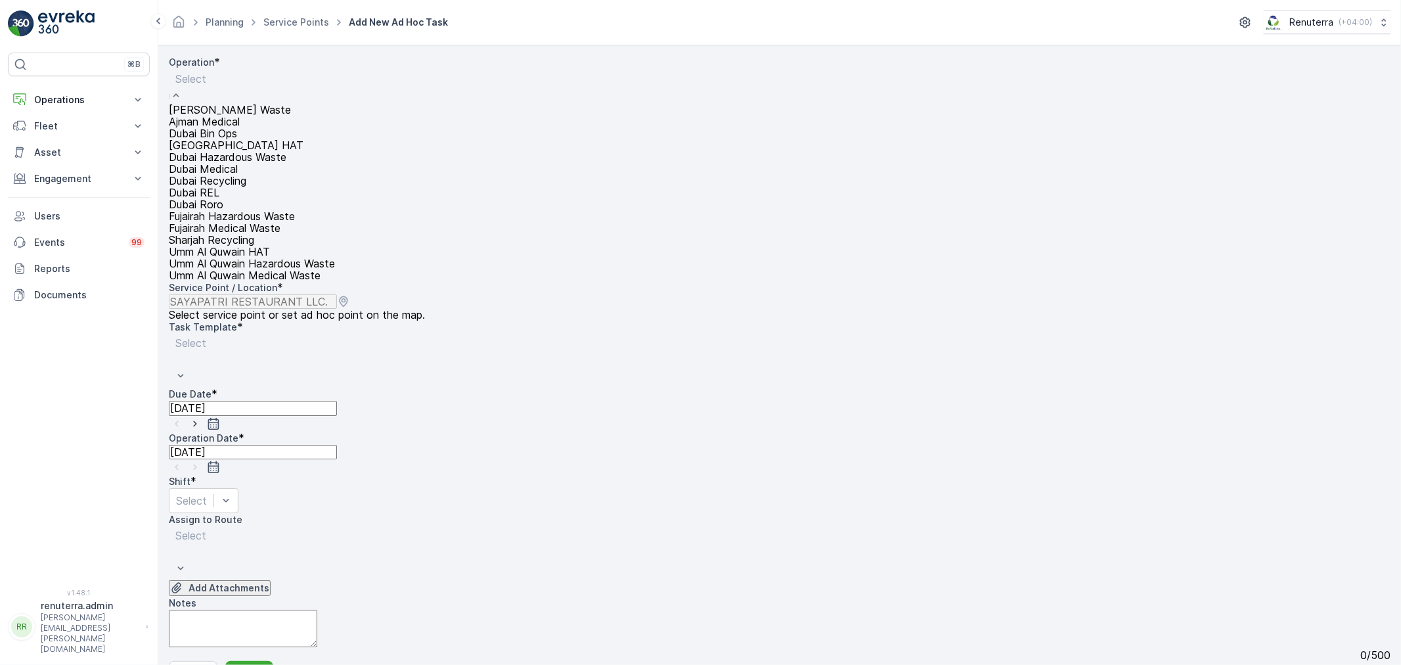
click at [256, 198] on div "Dubai REL" at bounding box center [252, 193] width 166 height 12
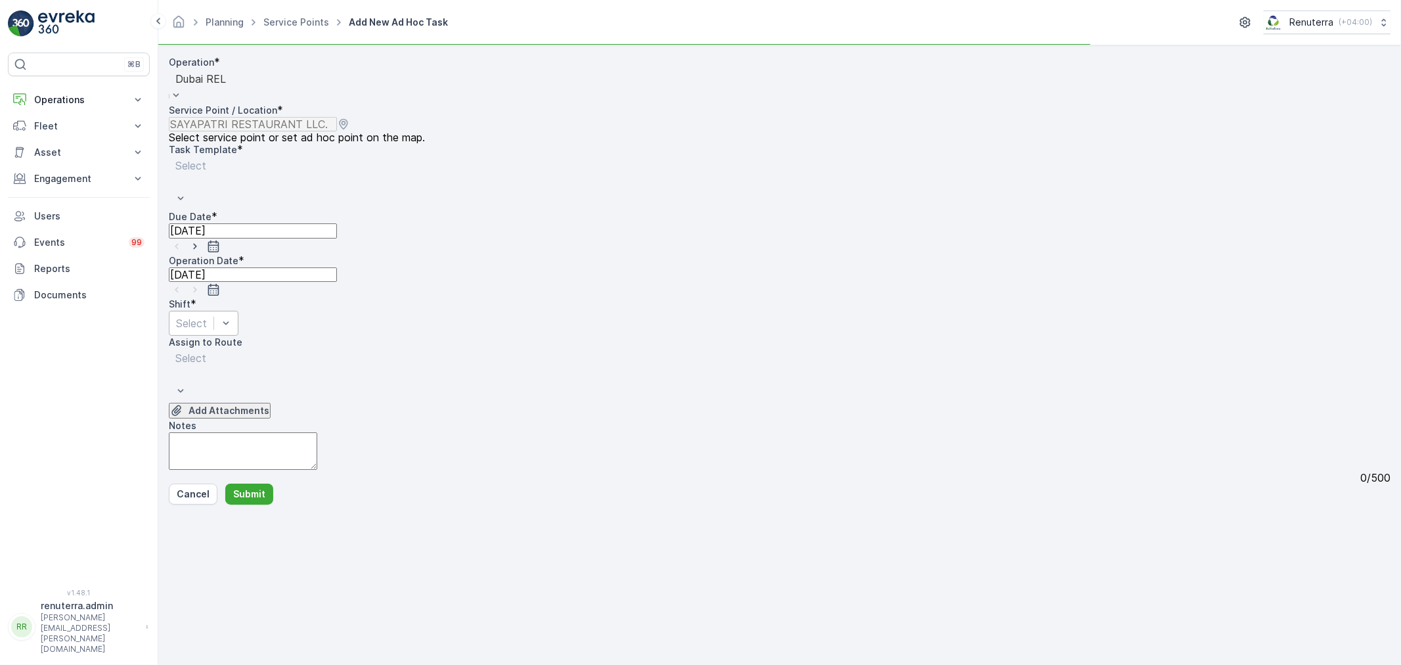
click at [207, 316] on div at bounding box center [191, 323] width 31 height 14
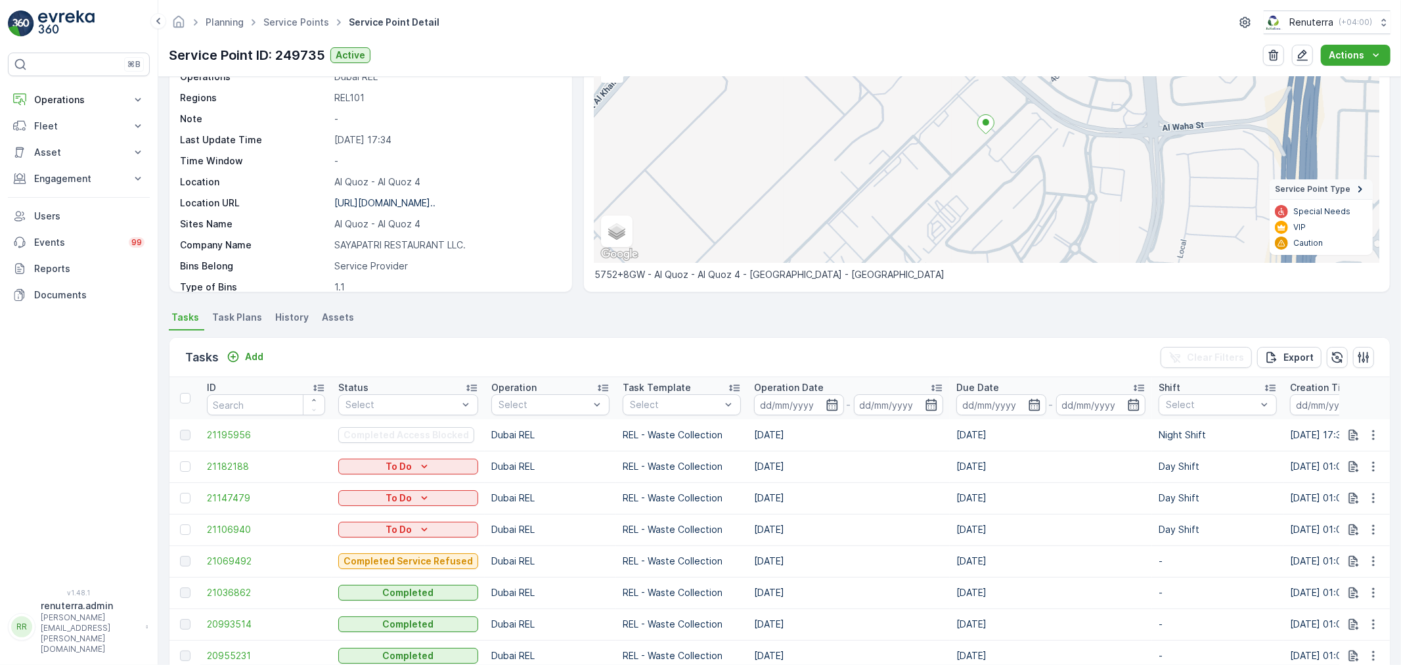
scroll to position [219, 0]
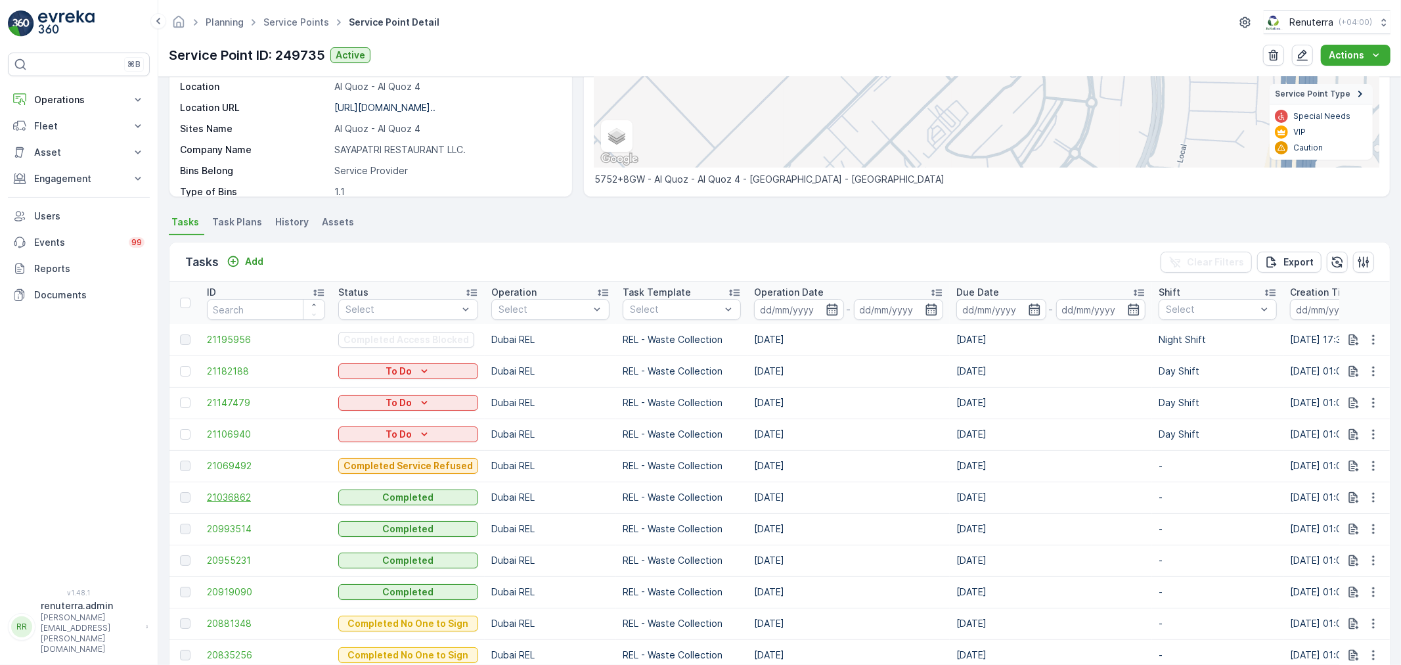
click at [238, 494] on span "21036862" at bounding box center [266, 497] width 118 height 13
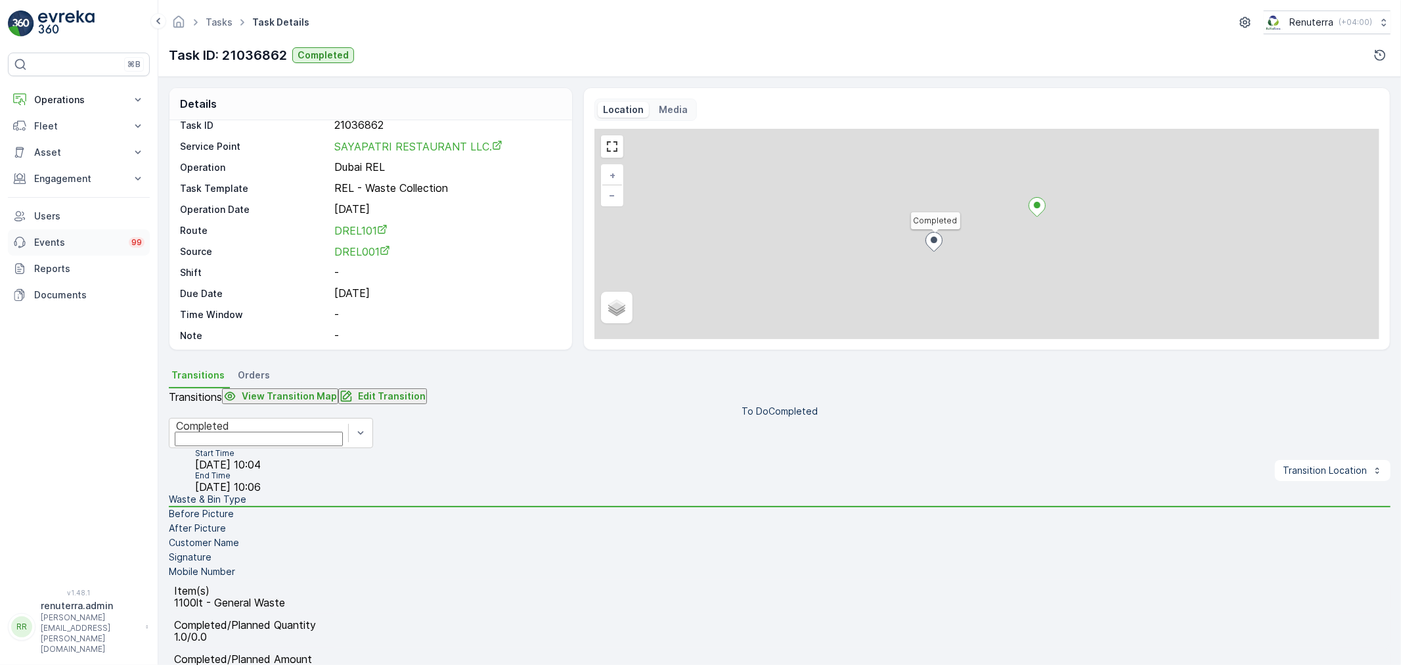
scroll to position [18, 0]
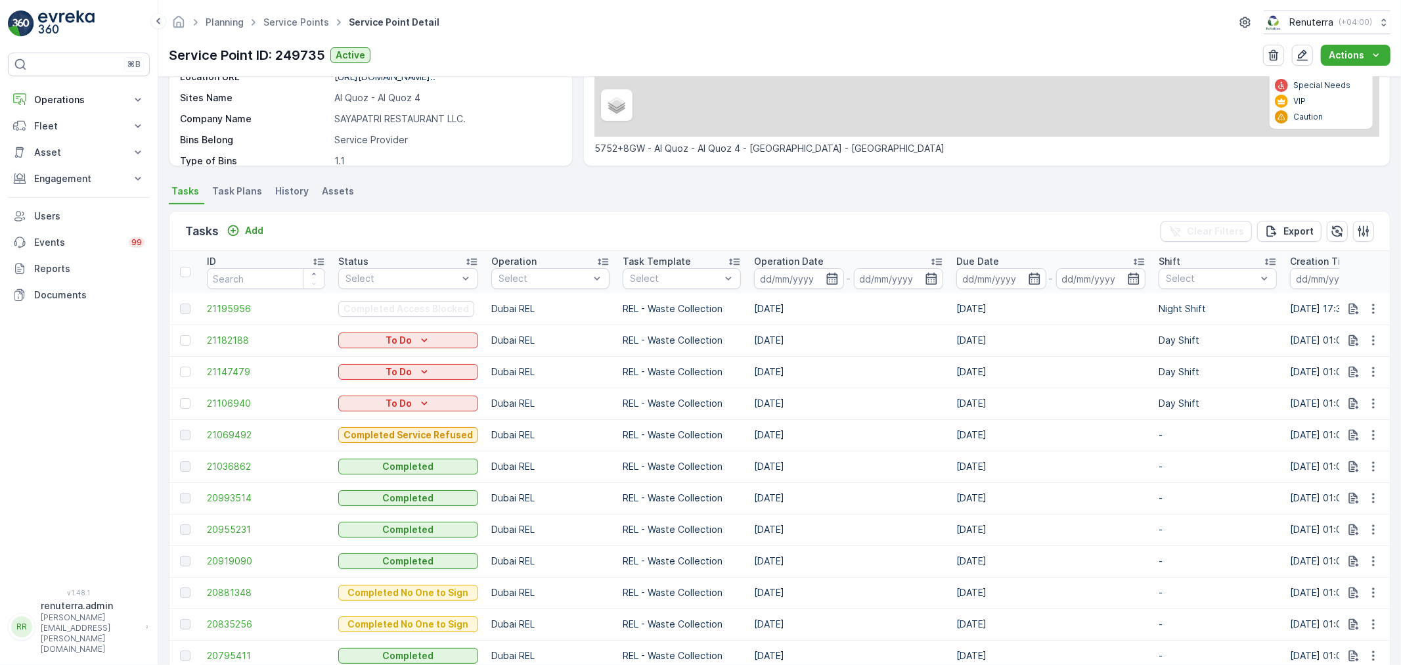
scroll to position [292, 0]
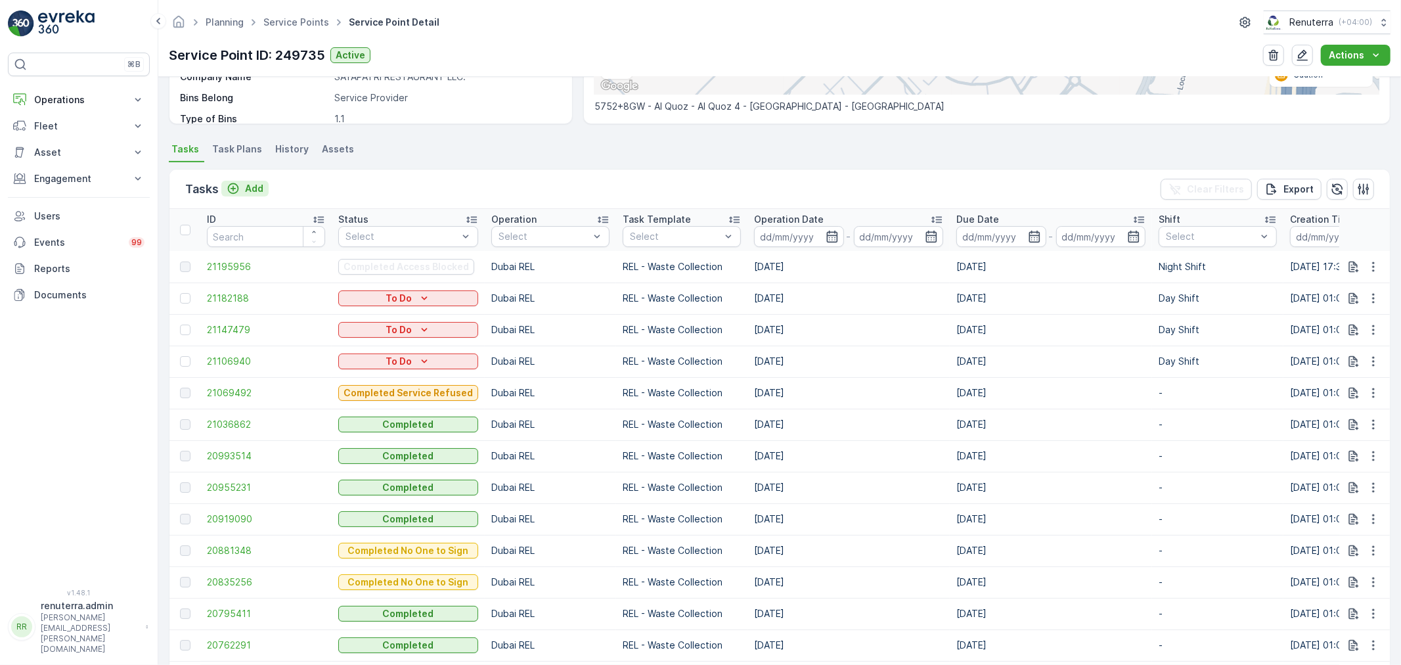
click at [254, 186] on p "Add" at bounding box center [254, 188] width 18 height 13
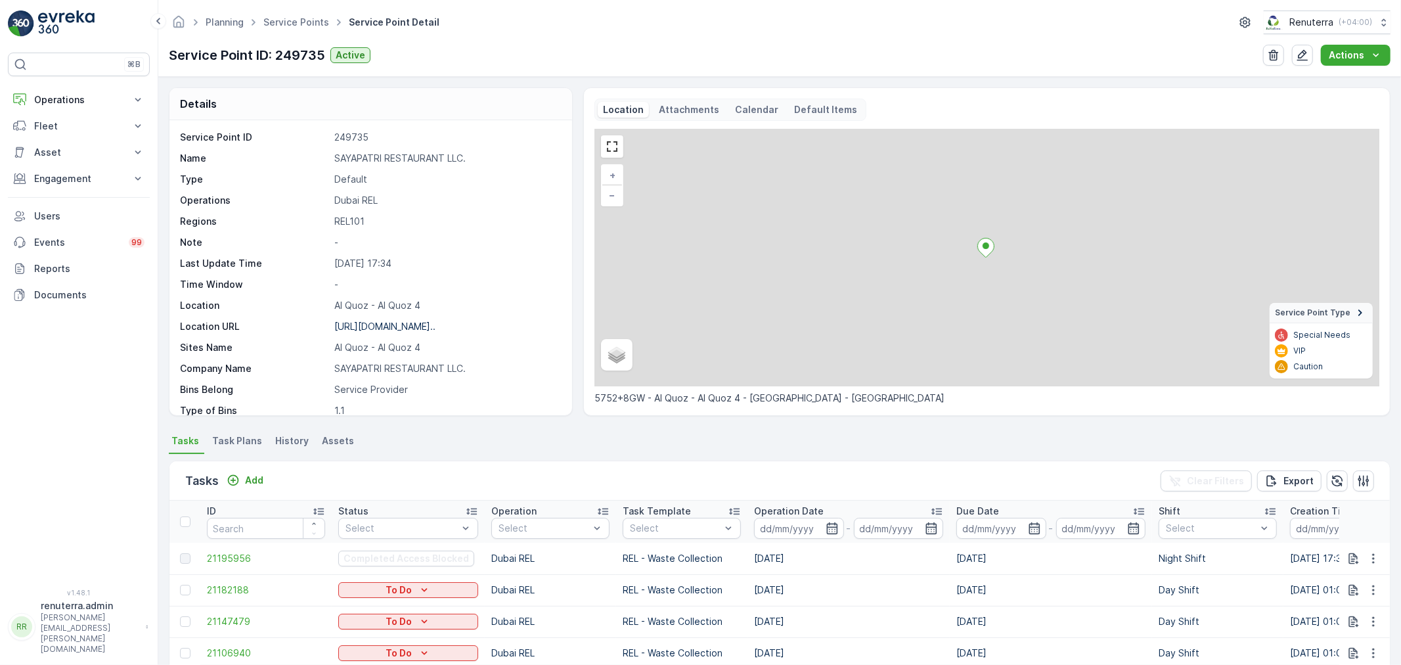
scroll to position [219, 0]
